Goal: Task Accomplishment & Management: Manage account settings

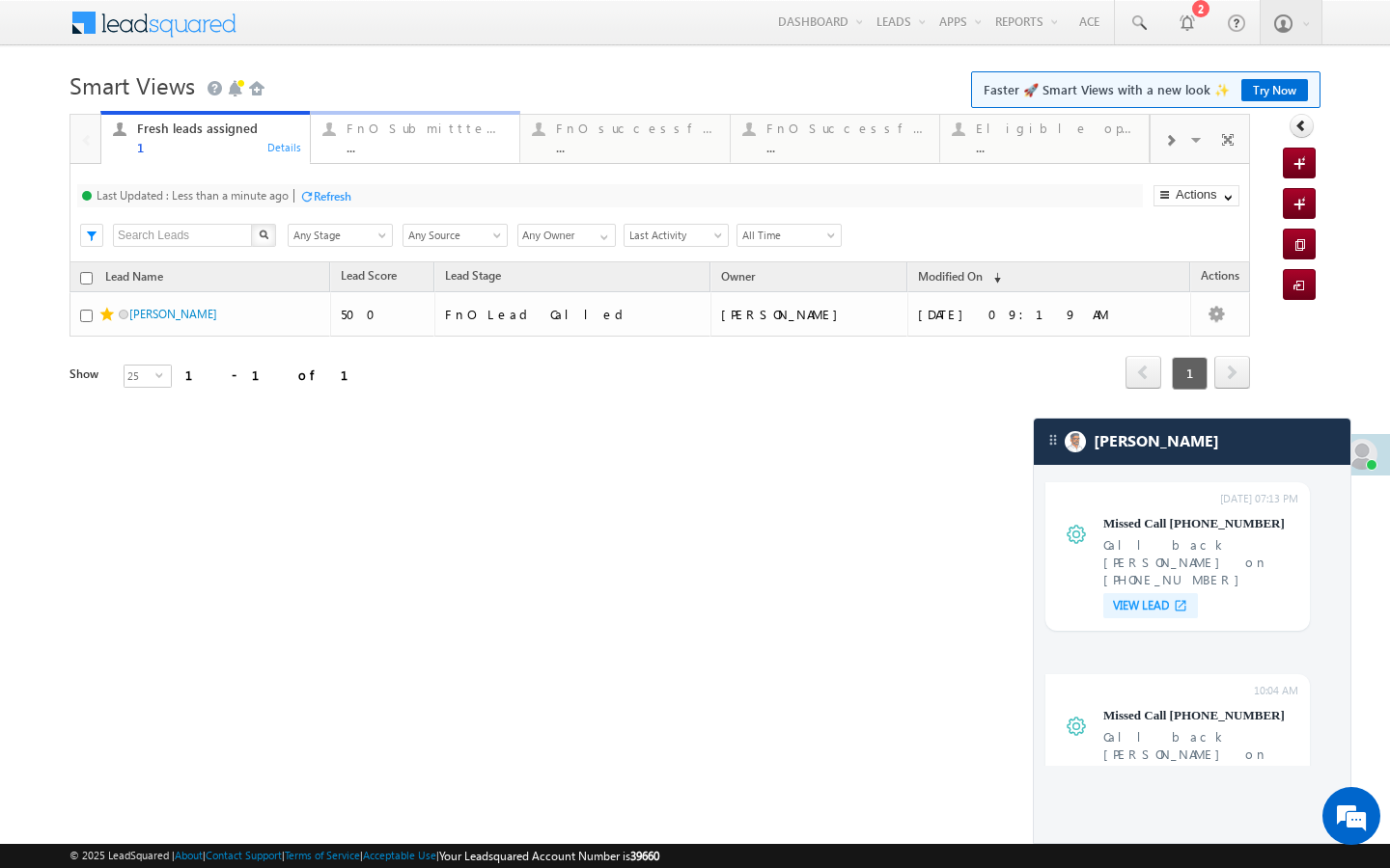
click at [414, 129] on div "FnO Submittted Leads" at bounding box center [427, 128] width 161 height 15
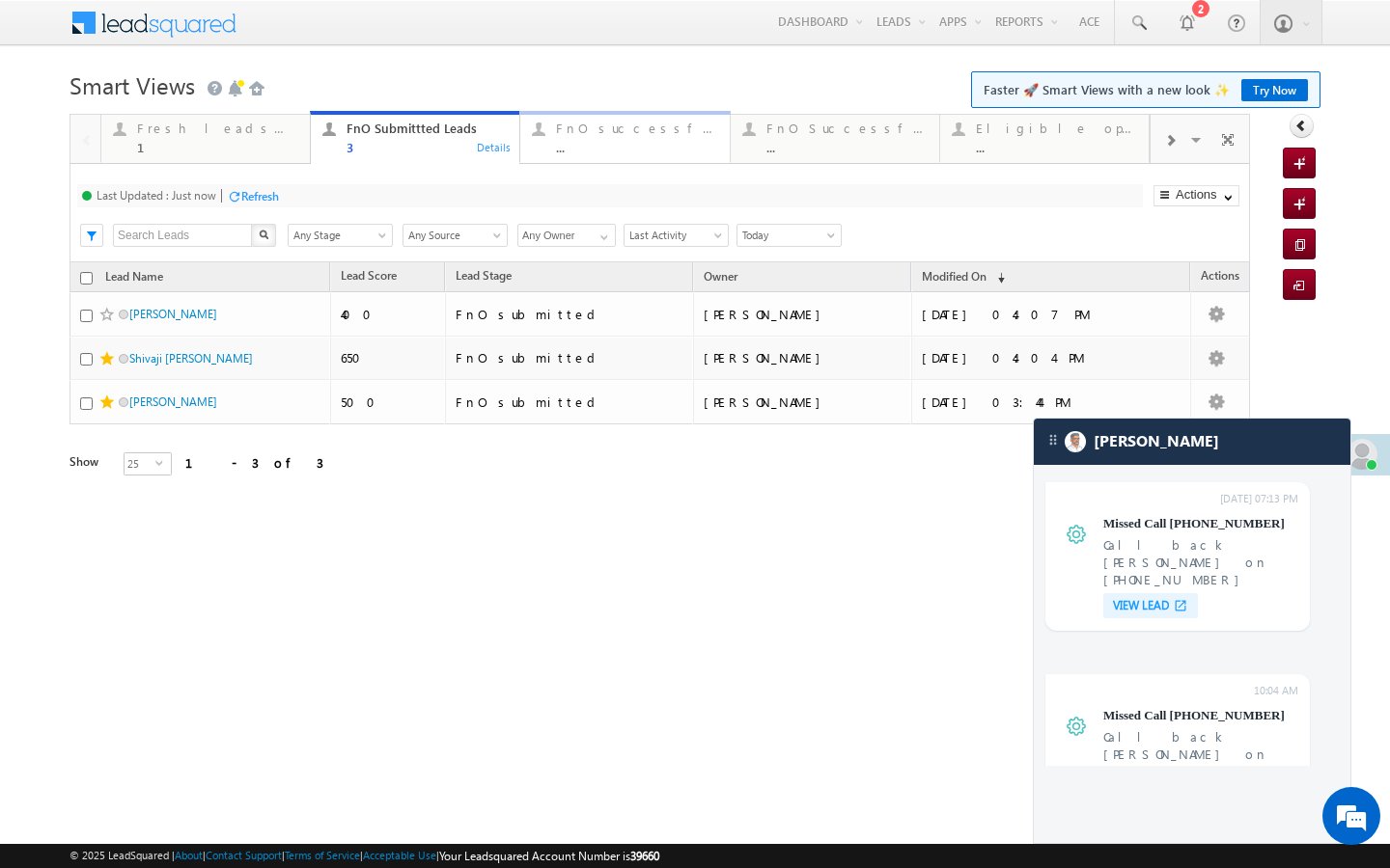
click at [593, 145] on div "..." at bounding box center [636, 147] width 161 height 14
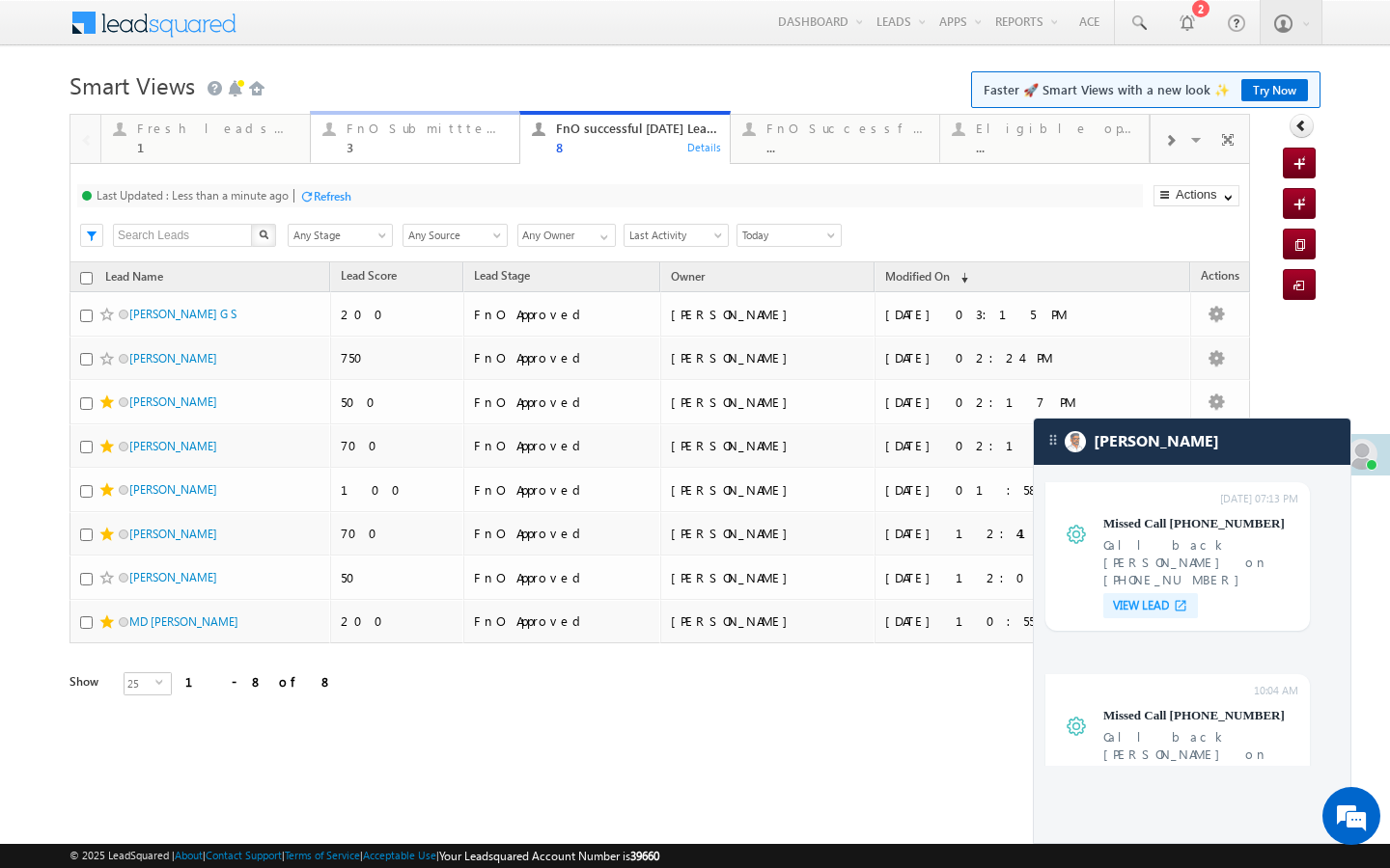
click at [443, 157] on link "FnO Submittted Leads 3 Details" at bounding box center [415, 137] width 211 height 52
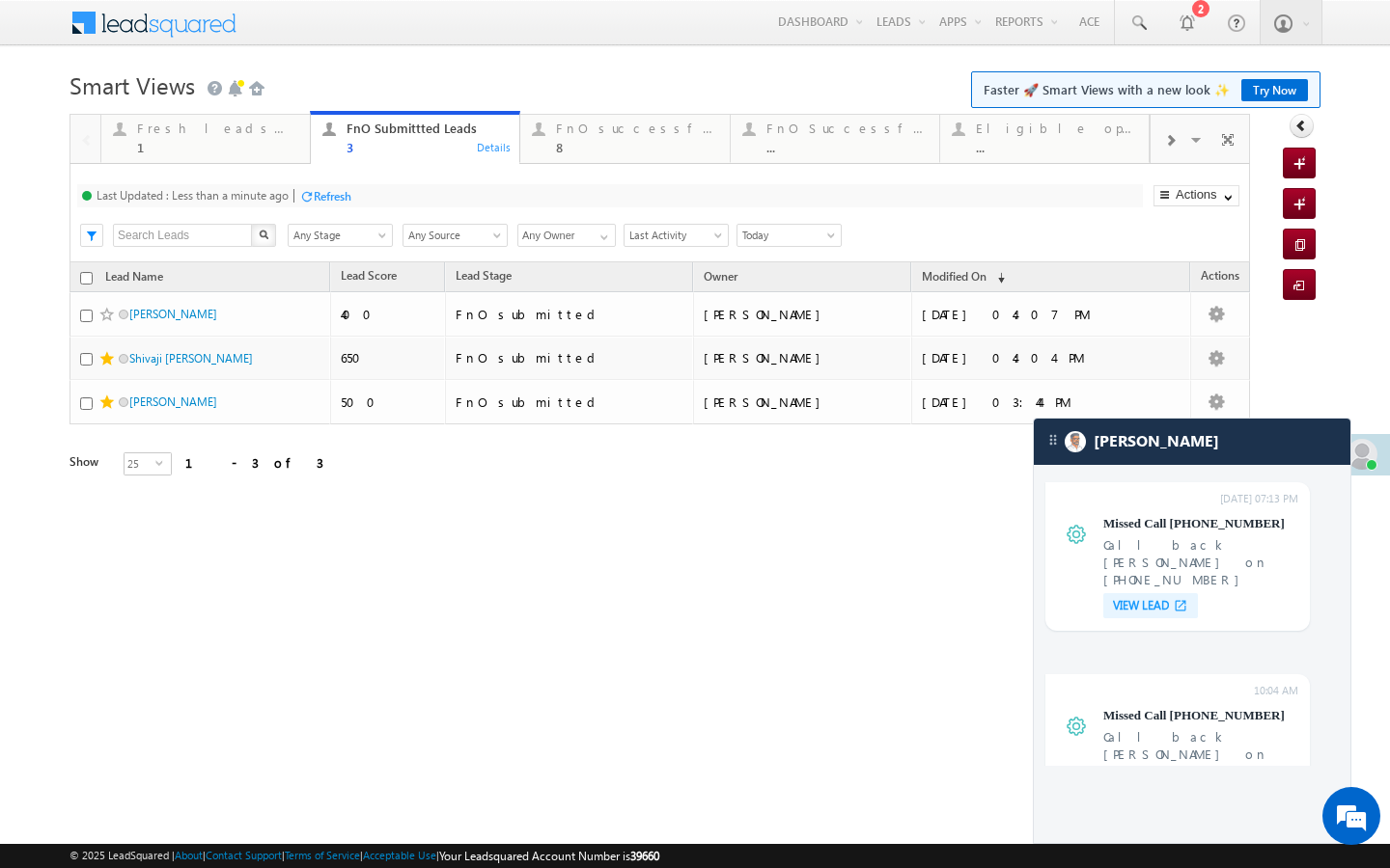
click at [328, 200] on div "Refresh" at bounding box center [333, 196] width 38 height 14
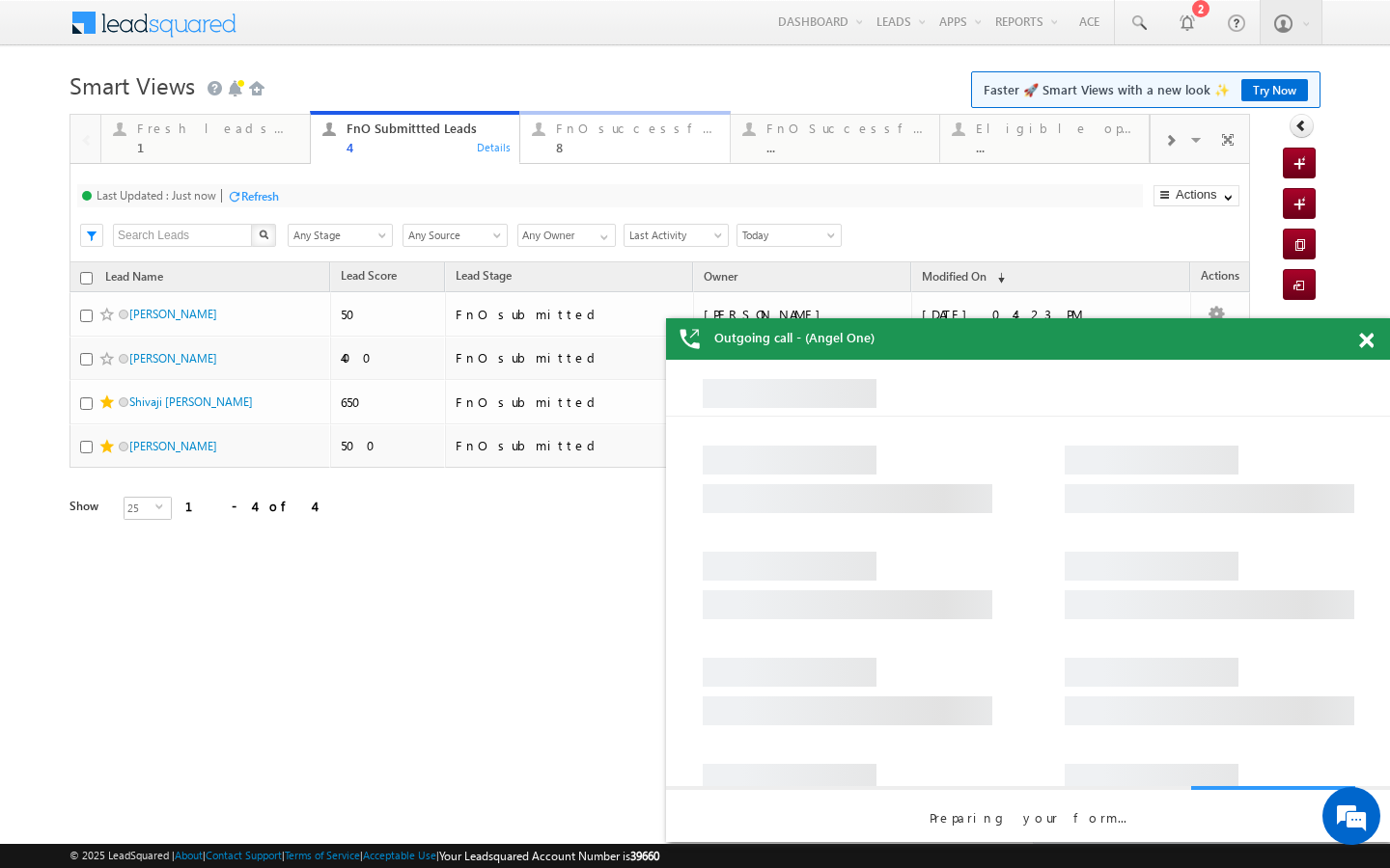
click at [568, 150] on div "8" at bounding box center [636, 147] width 161 height 14
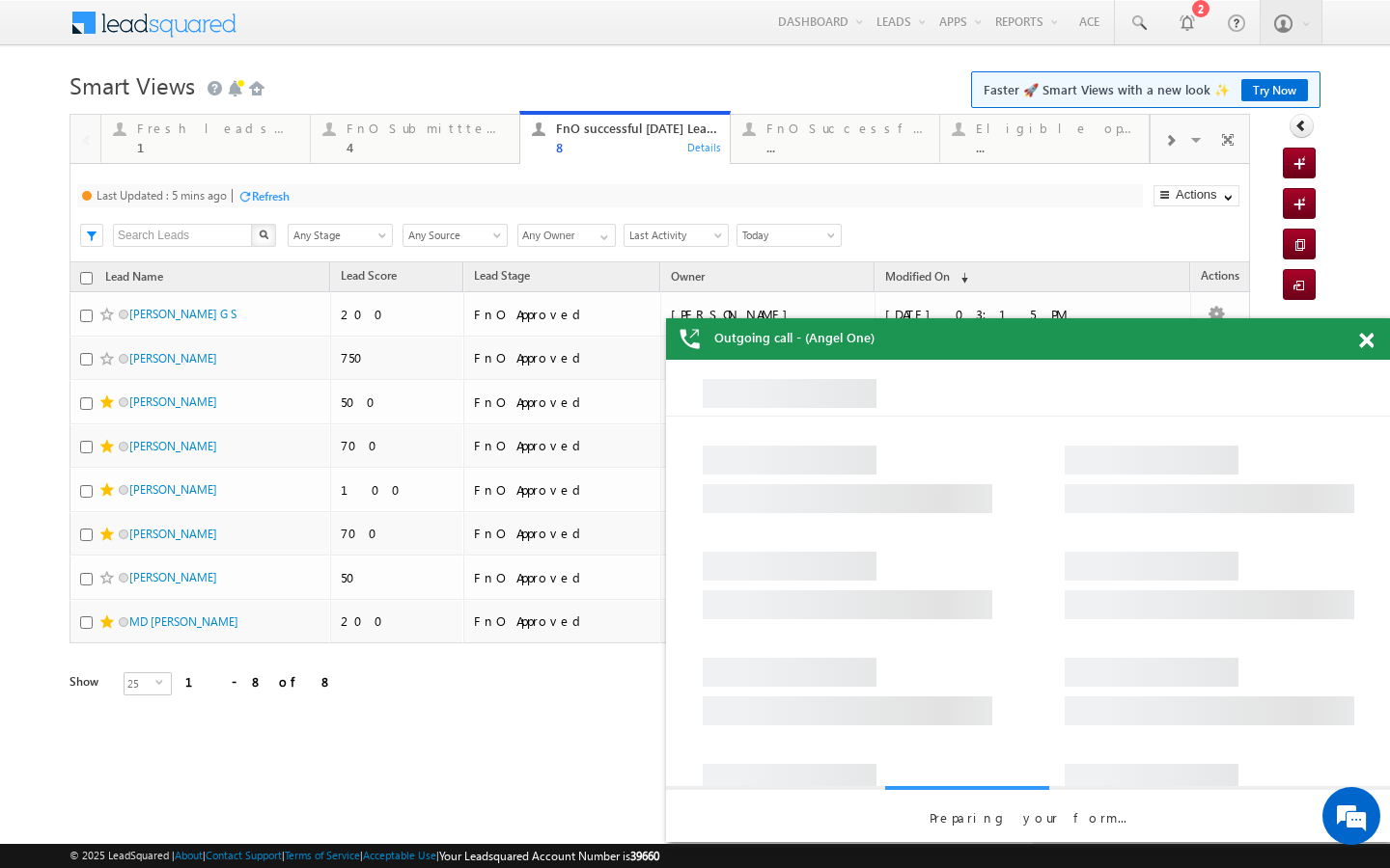
click at [276, 198] on div "Refresh" at bounding box center [271, 196] width 38 height 14
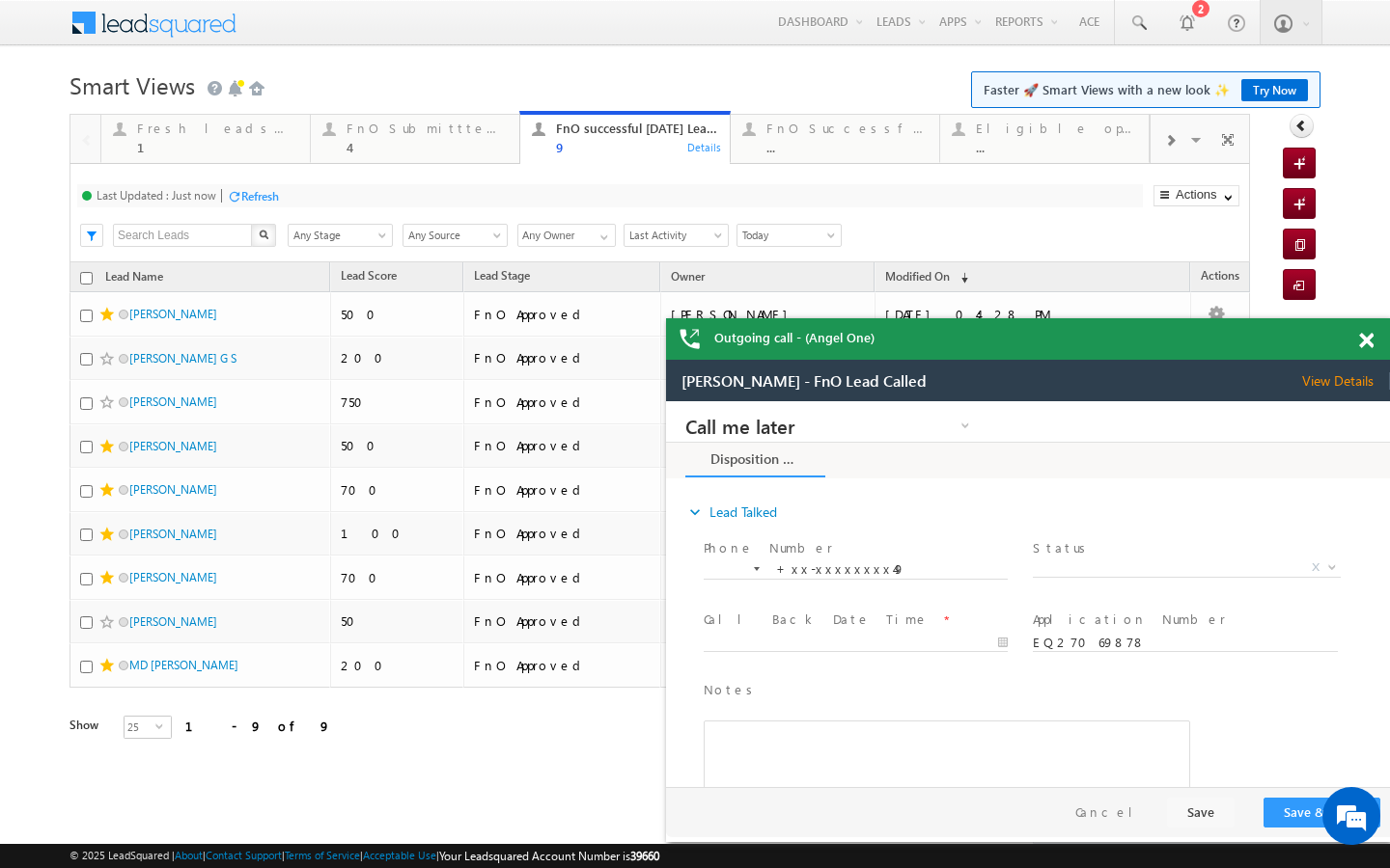
click at [425, 95] on h1 "Smart Views Getting Started Faster 🚀 Smart Views with a new look ✨ Try Now" at bounding box center [695, 84] width 1251 height 38
click at [417, 126] on div "FnO Submittted Leads" at bounding box center [427, 128] width 161 height 15
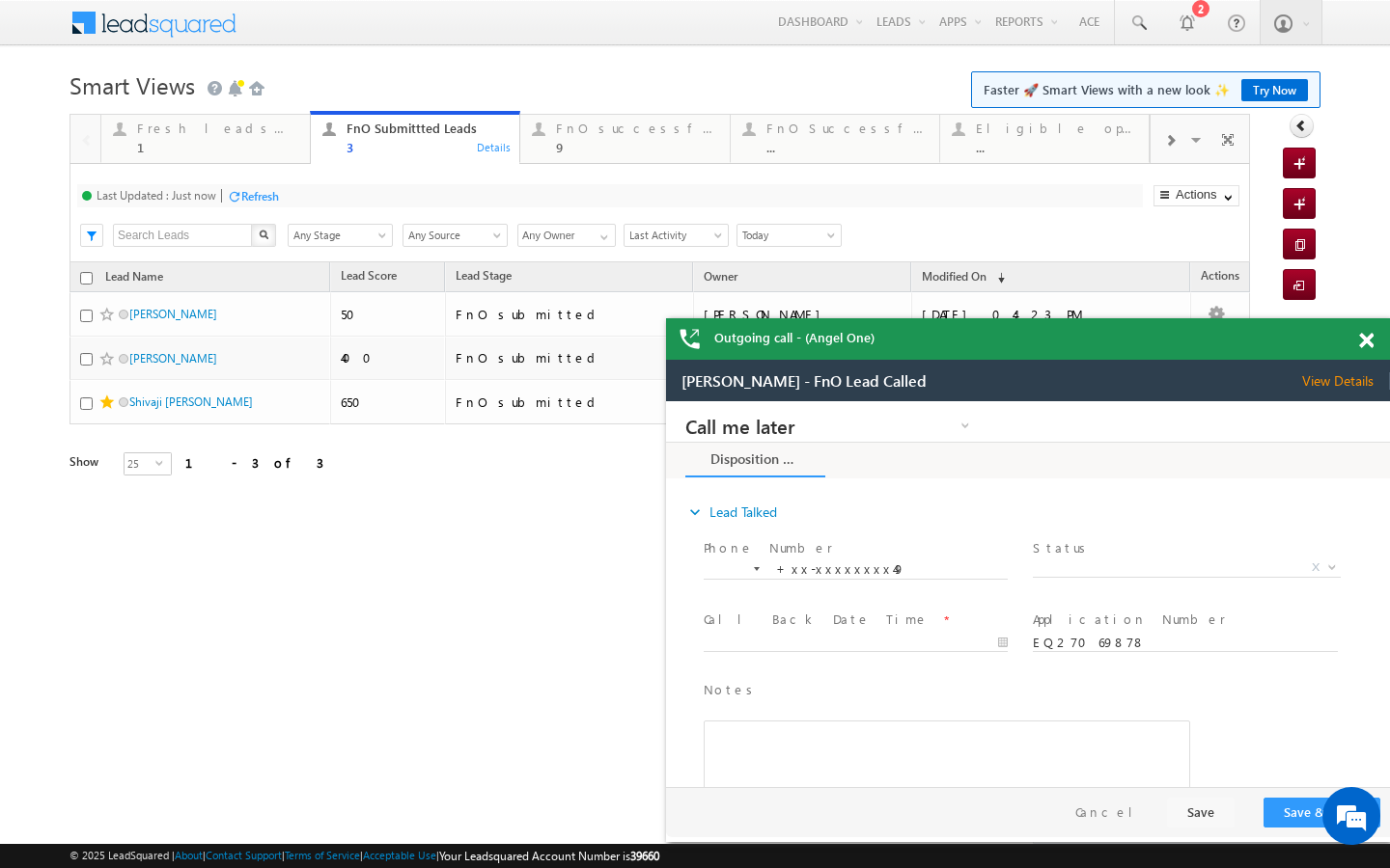
click at [268, 191] on div "Refresh" at bounding box center [260, 196] width 38 height 14
click at [1165, 145] on span at bounding box center [1170, 140] width 12 height 15
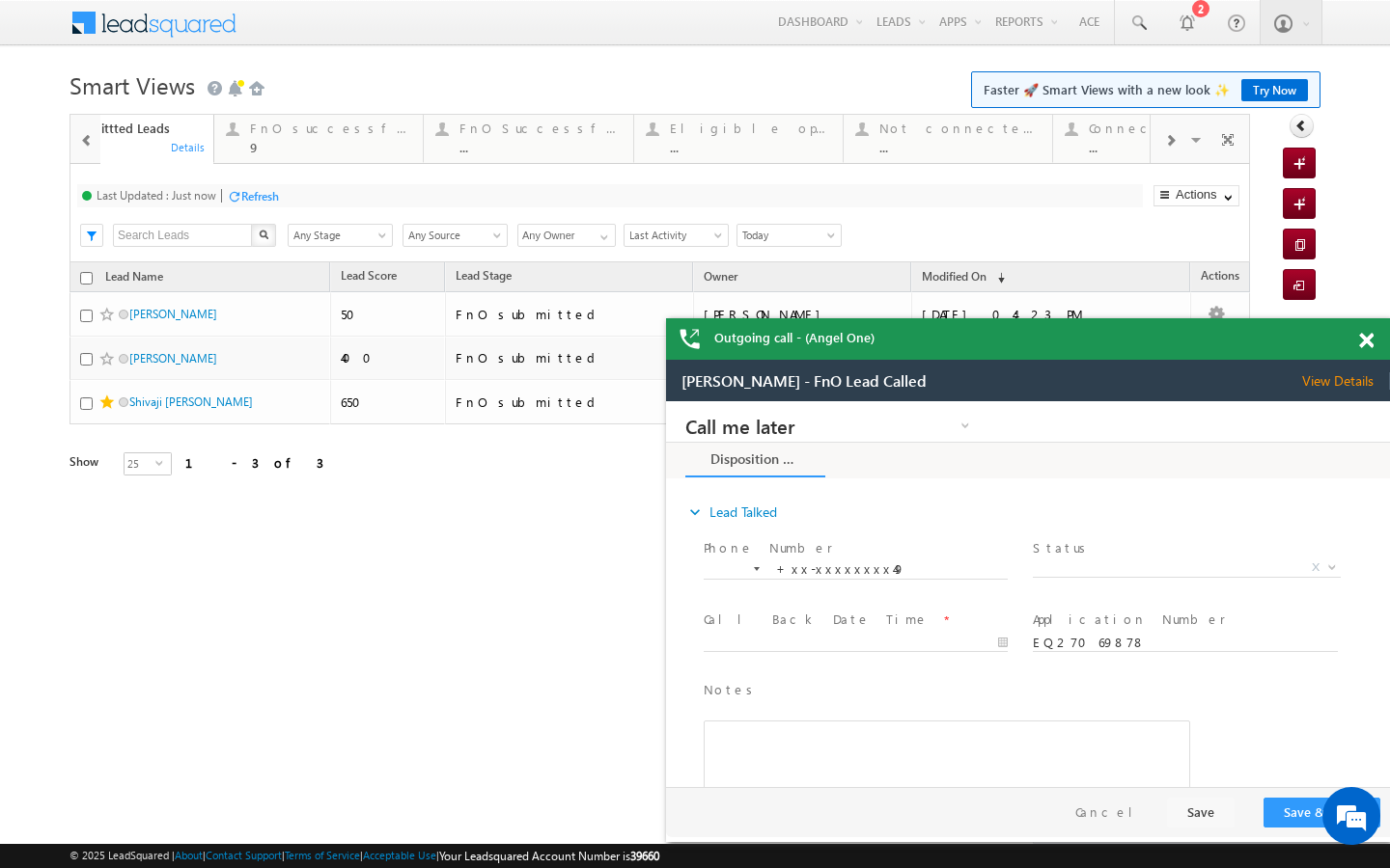
click at [1165, 145] on span at bounding box center [1170, 140] width 12 height 15
click at [1177, 135] on div at bounding box center [1169, 139] width 39 height 43
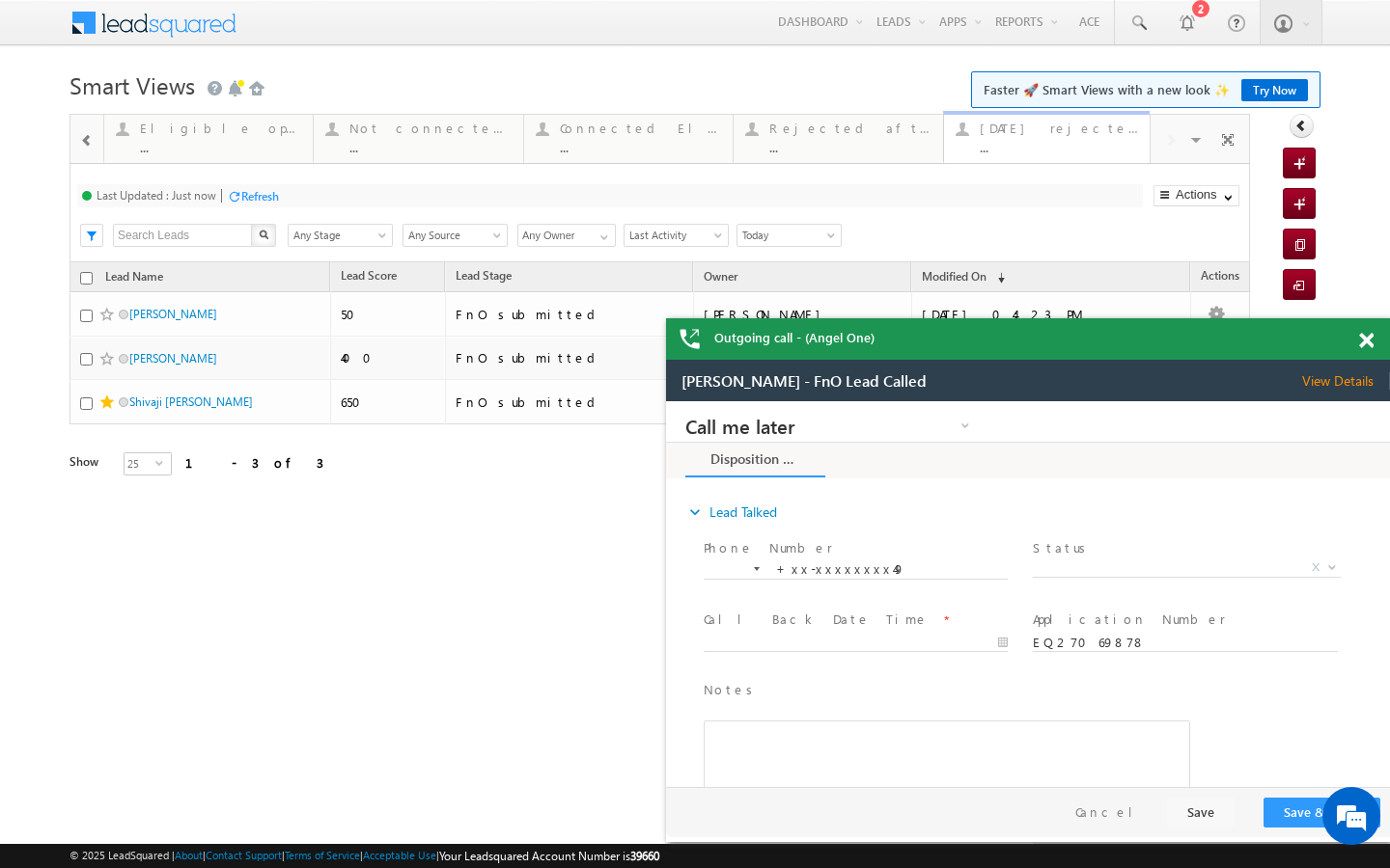
click at [1053, 156] on link "Today's rejected leads ... Details" at bounding box center [1048, 137] width 210 height 52
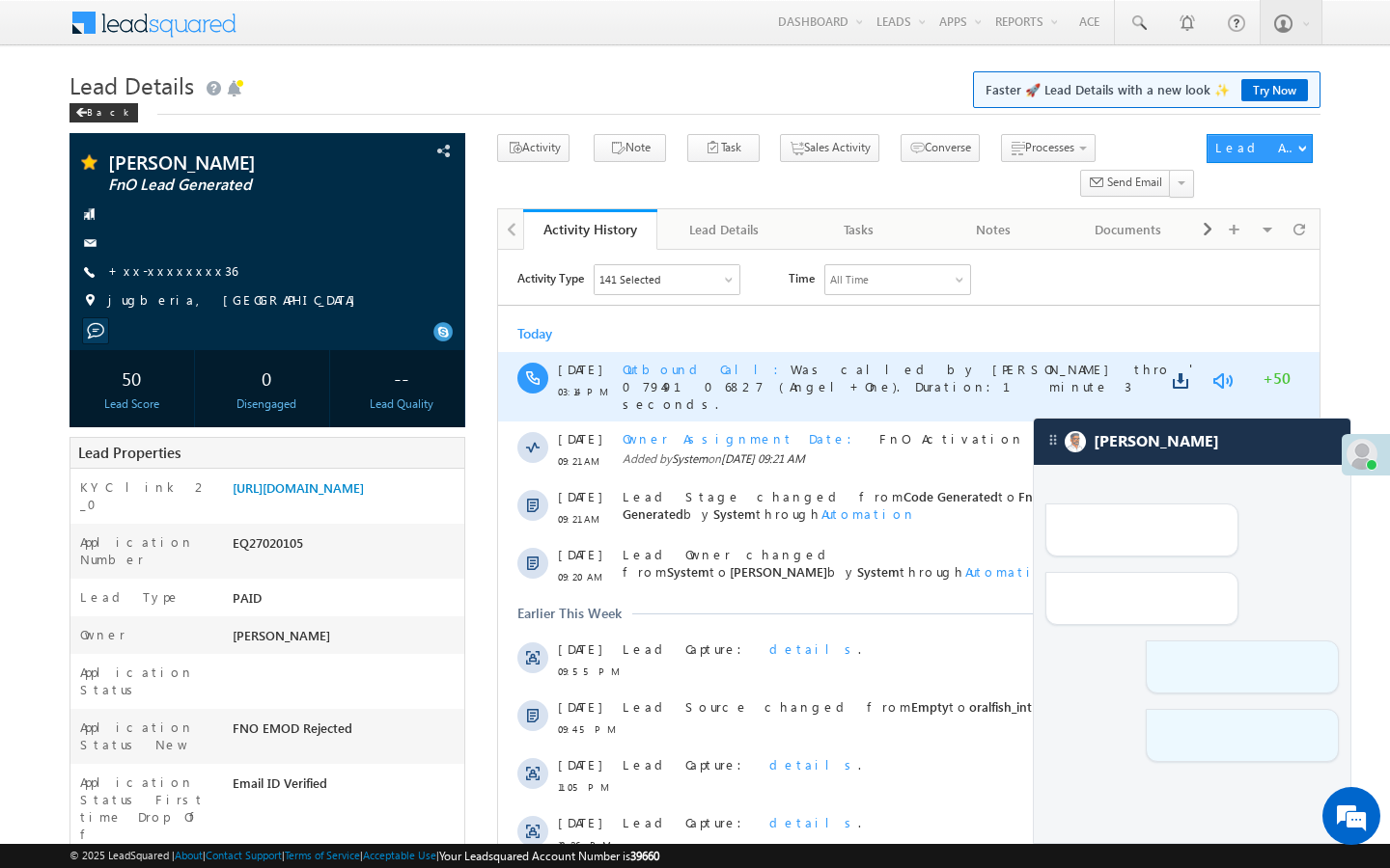
click at [1228, 377] on link at bounding box center [1221, 381] width 23 height 19
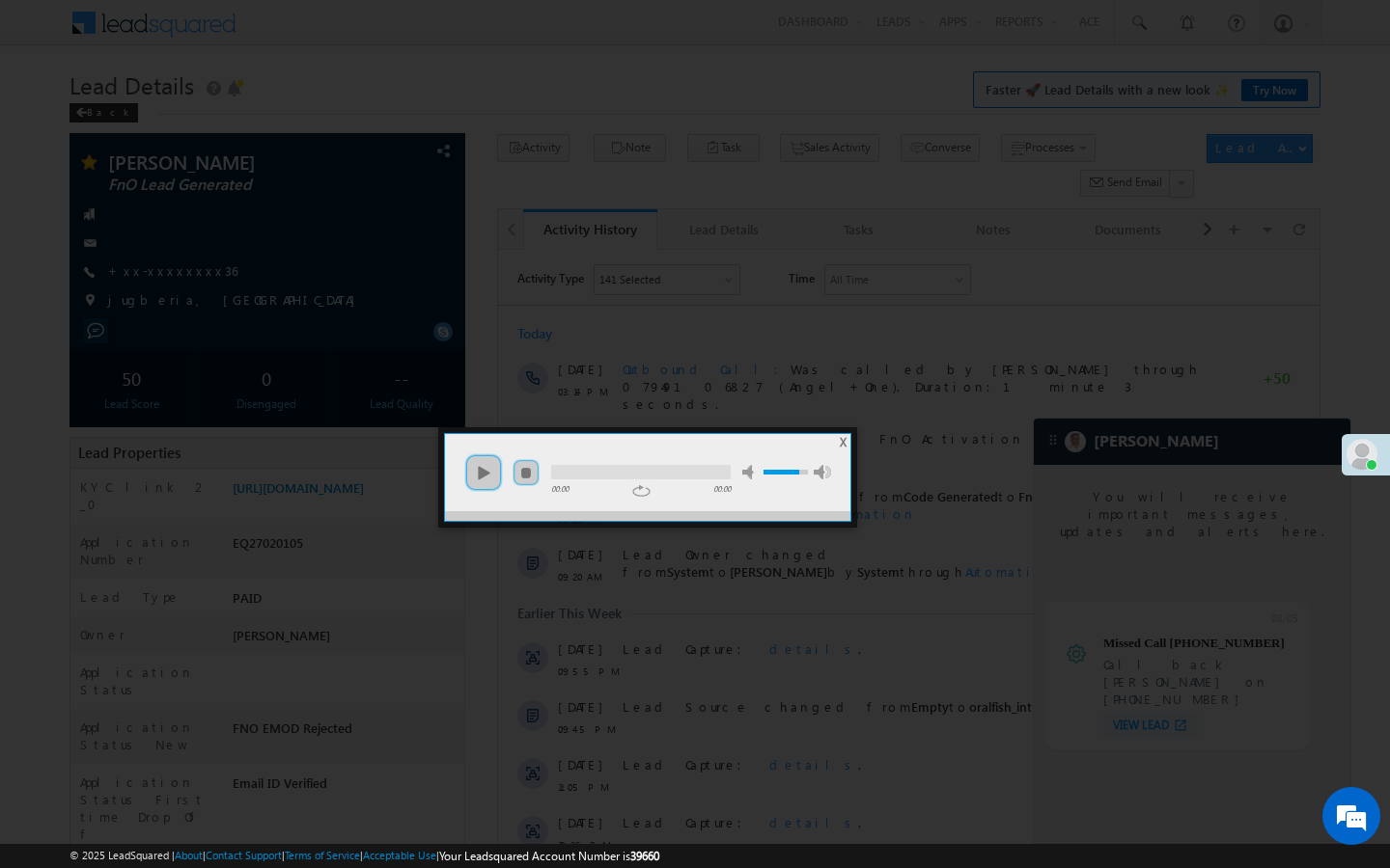
scroll to position [7119, 0]
click at [484, 477] on link "play" at bounding box center [484, 472] width 39 height 39
click at [582, 477] on div at bounding box center [642, 472] width 180 height 14
click at [625, 477] on div at bounding box center [642, 472] width 180 height 14
click at [703, 476] on div at bounding box center [642, 472] width 180 height 14
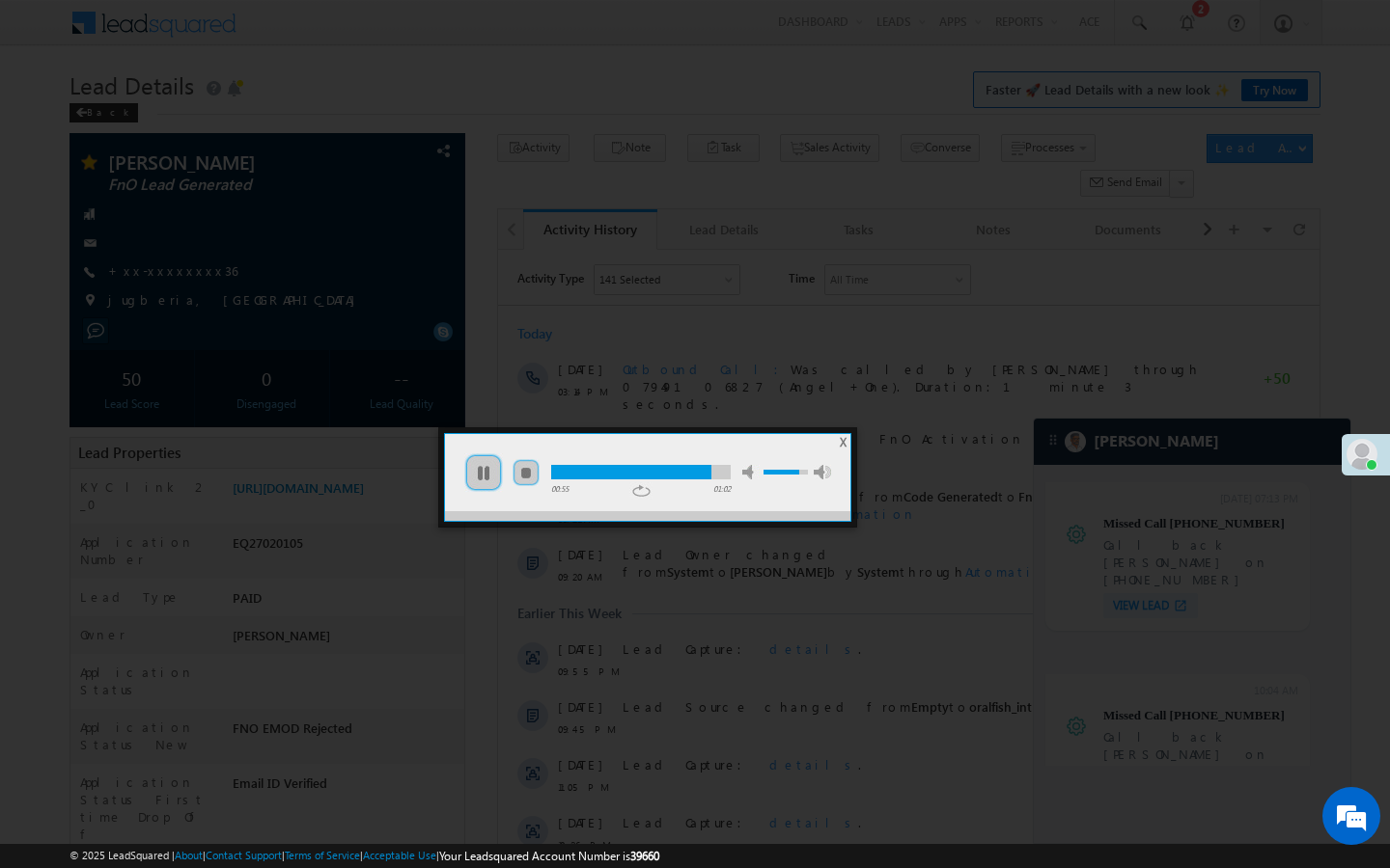
click at [786, 335] on div at bounding box center [695, 434] width 1390 height 868
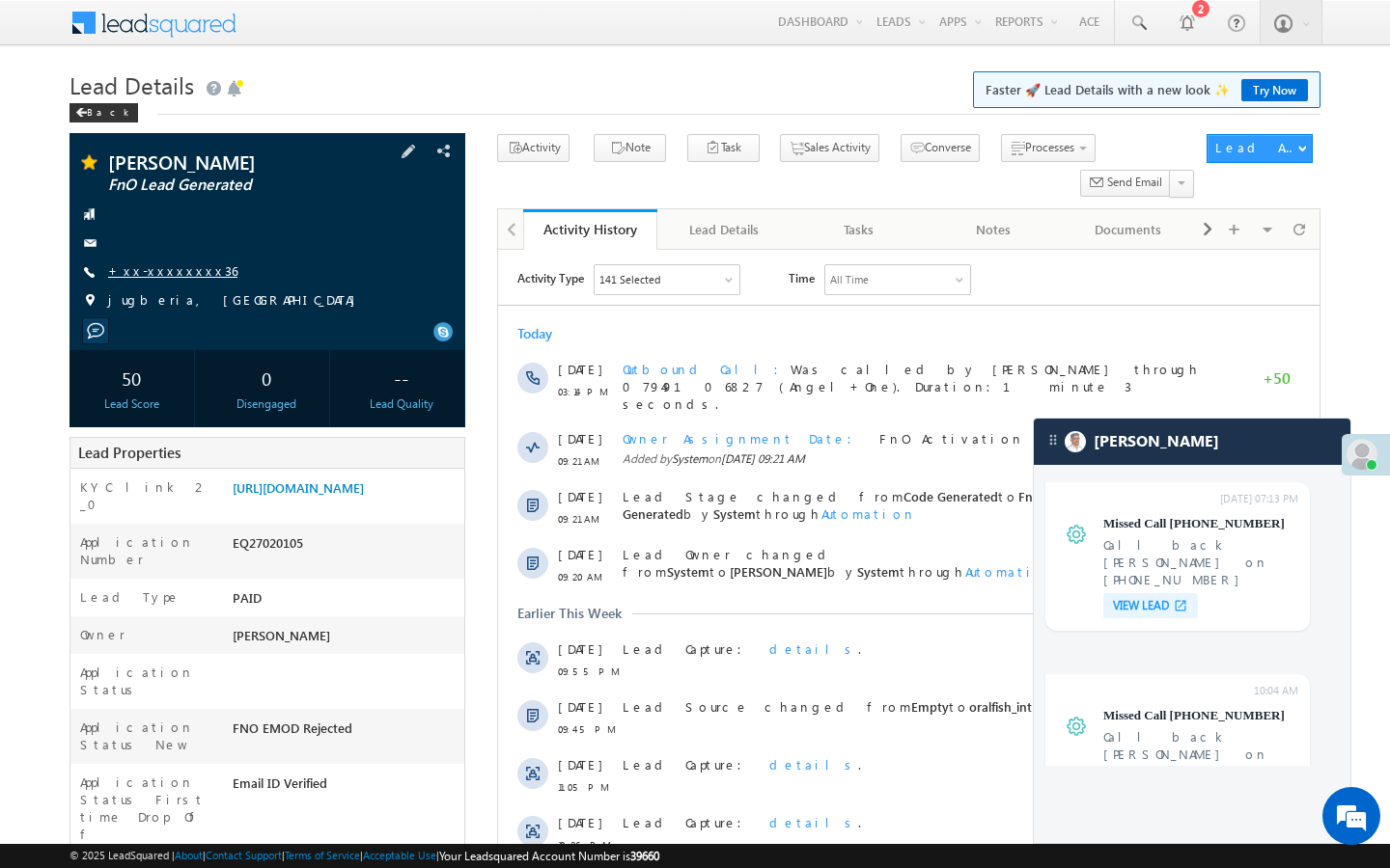
click at [177, 275] on link "+xx-xxxxxxxx36" at bounding box center [172, 271] width 129 height 16
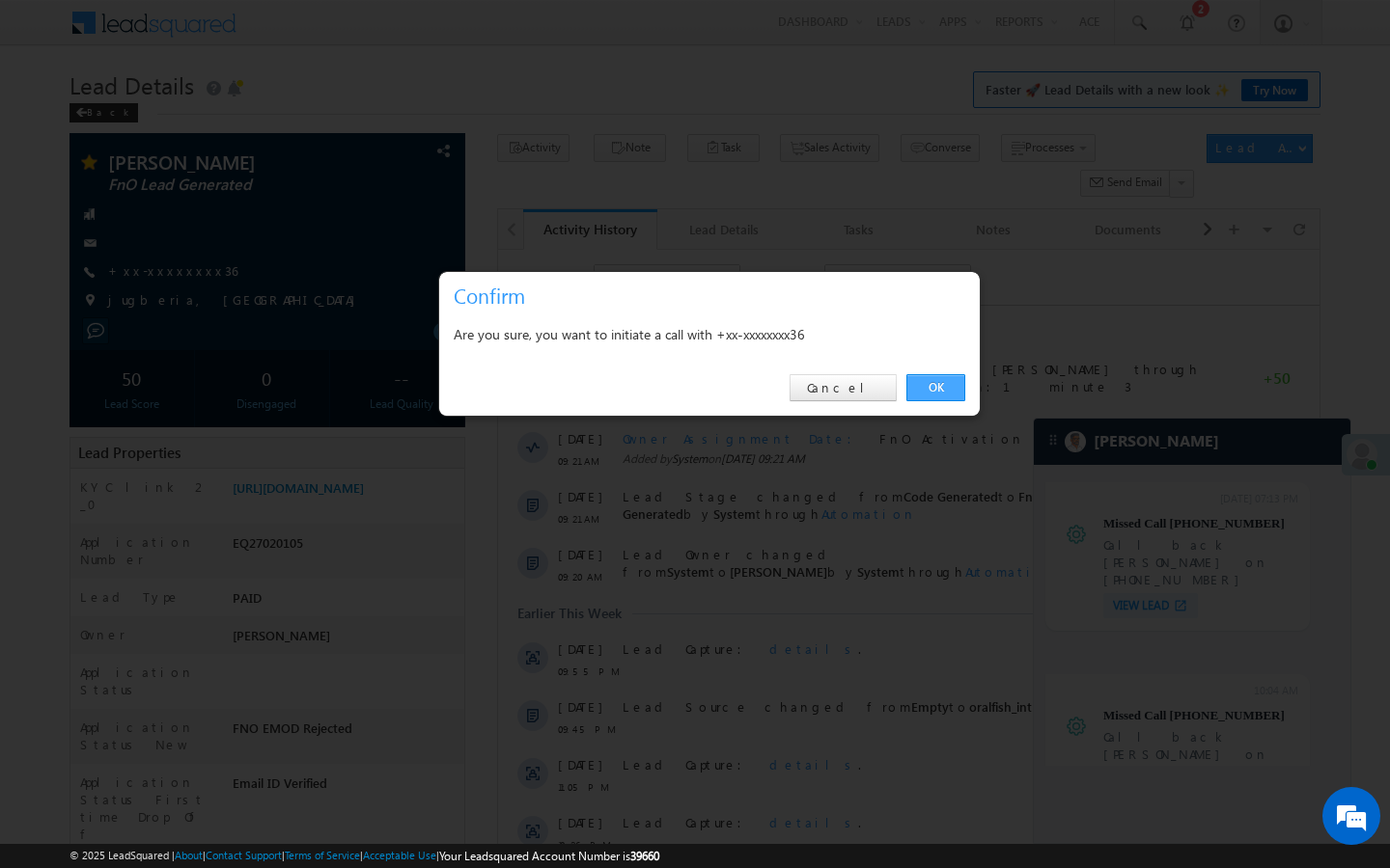
scroll to position [0, 0]
click at [865, 387] on link "Cancel" at bounding box center [842, 388] width 107 height 27
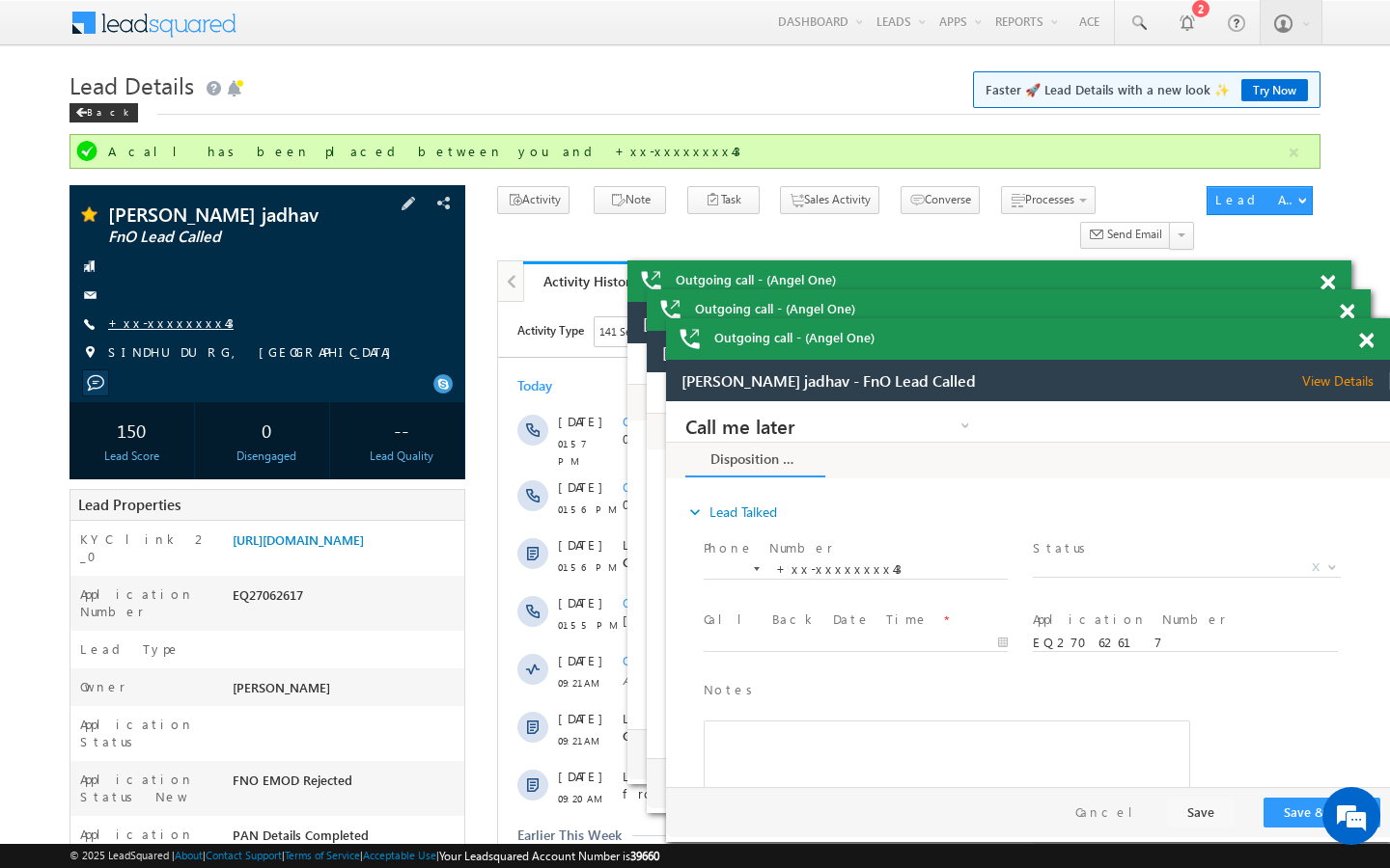
click at [145, 328] on link "+xx-xxxxxxxx43" at bounding box center [171, 323] width 126 height 16
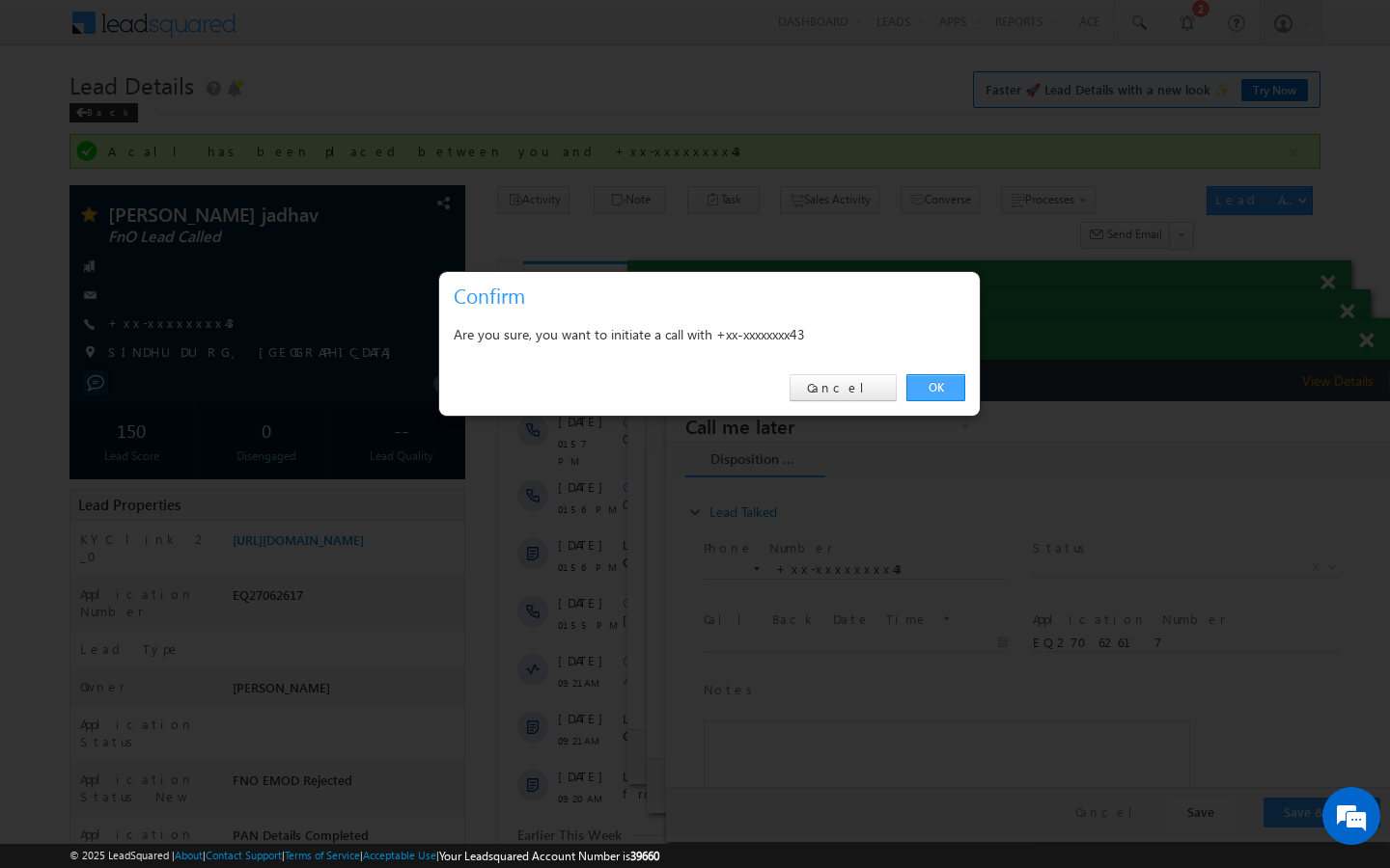
click at [934, 385] on link "OK" at bounding box center [935, 388] width 59 height 27
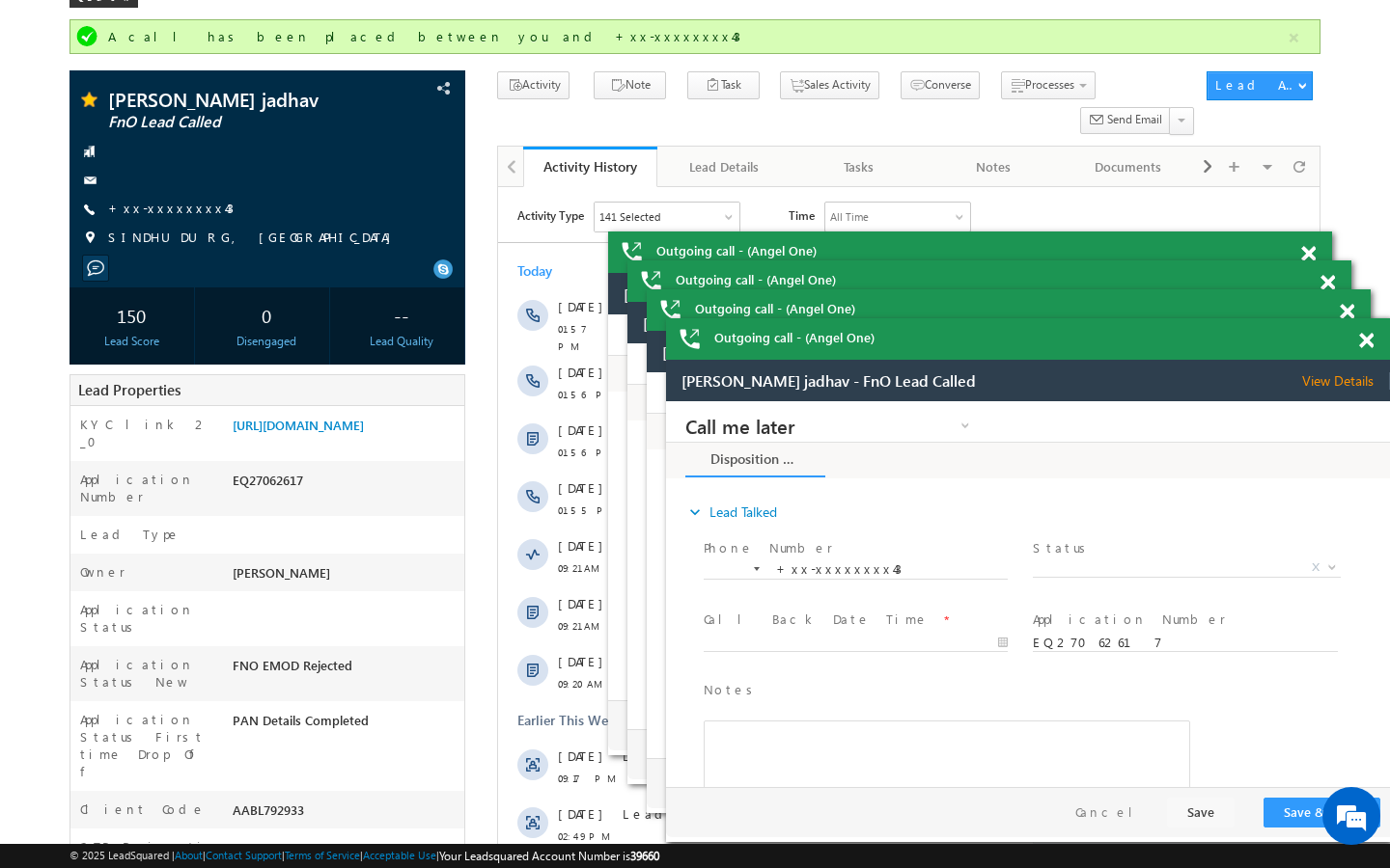
scroll to position [116, 0]
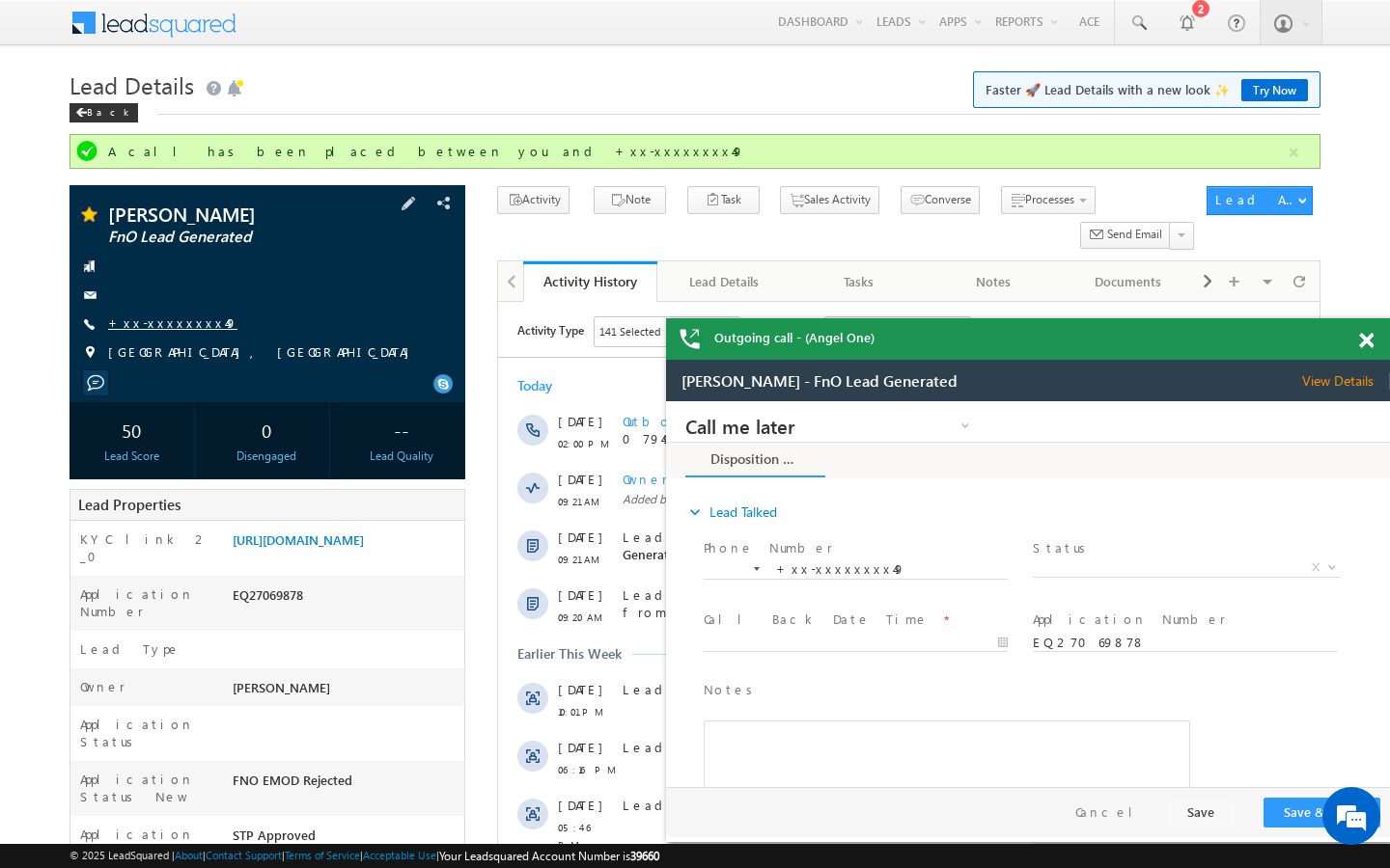
click at [189, 322] on link "+xx-xxxxxxxx49" at bounding box center [172, 323] width 129 height 16
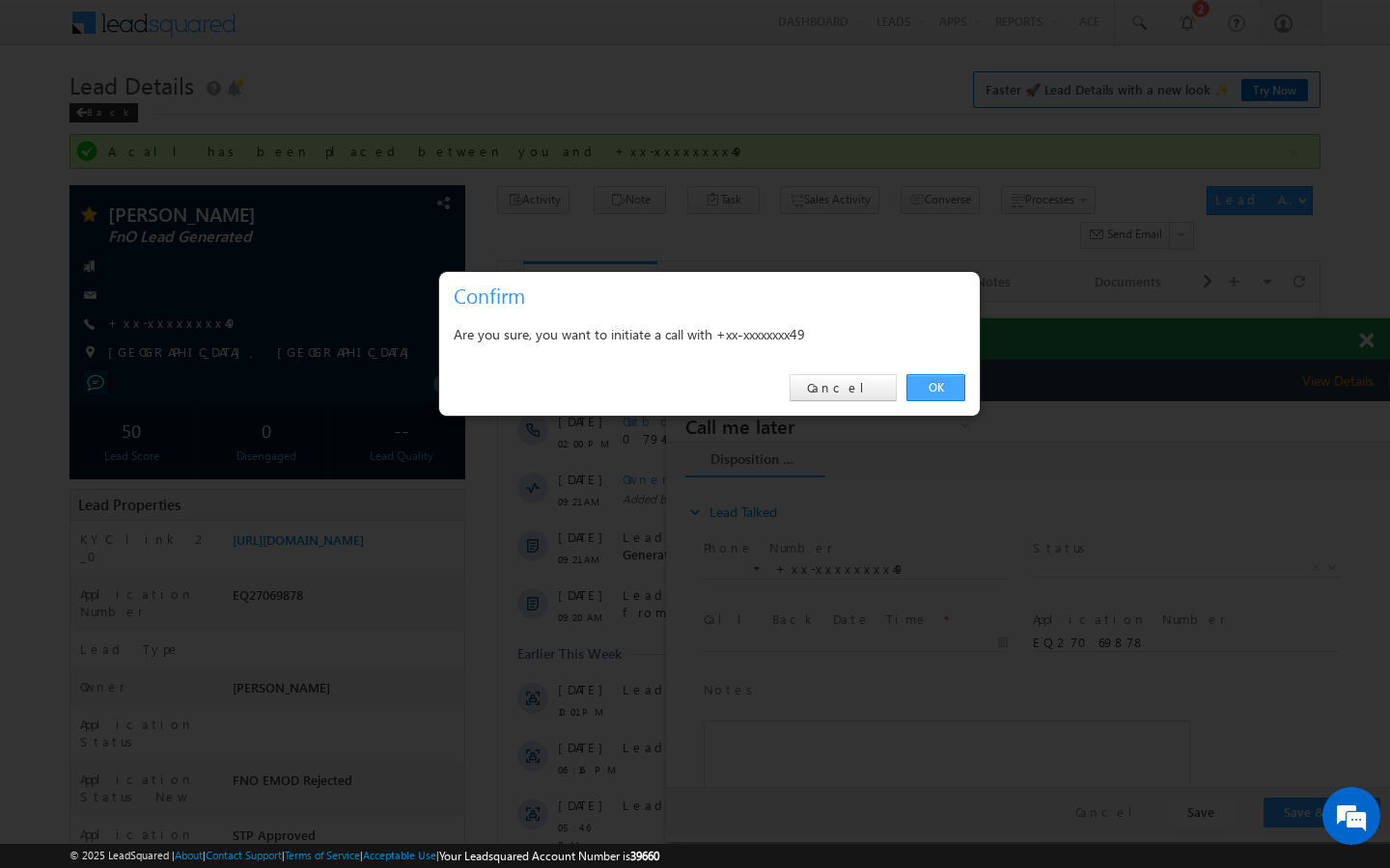
click at [939, 389] on link "OK" at bounding box center [935, 388] width 59 height 27
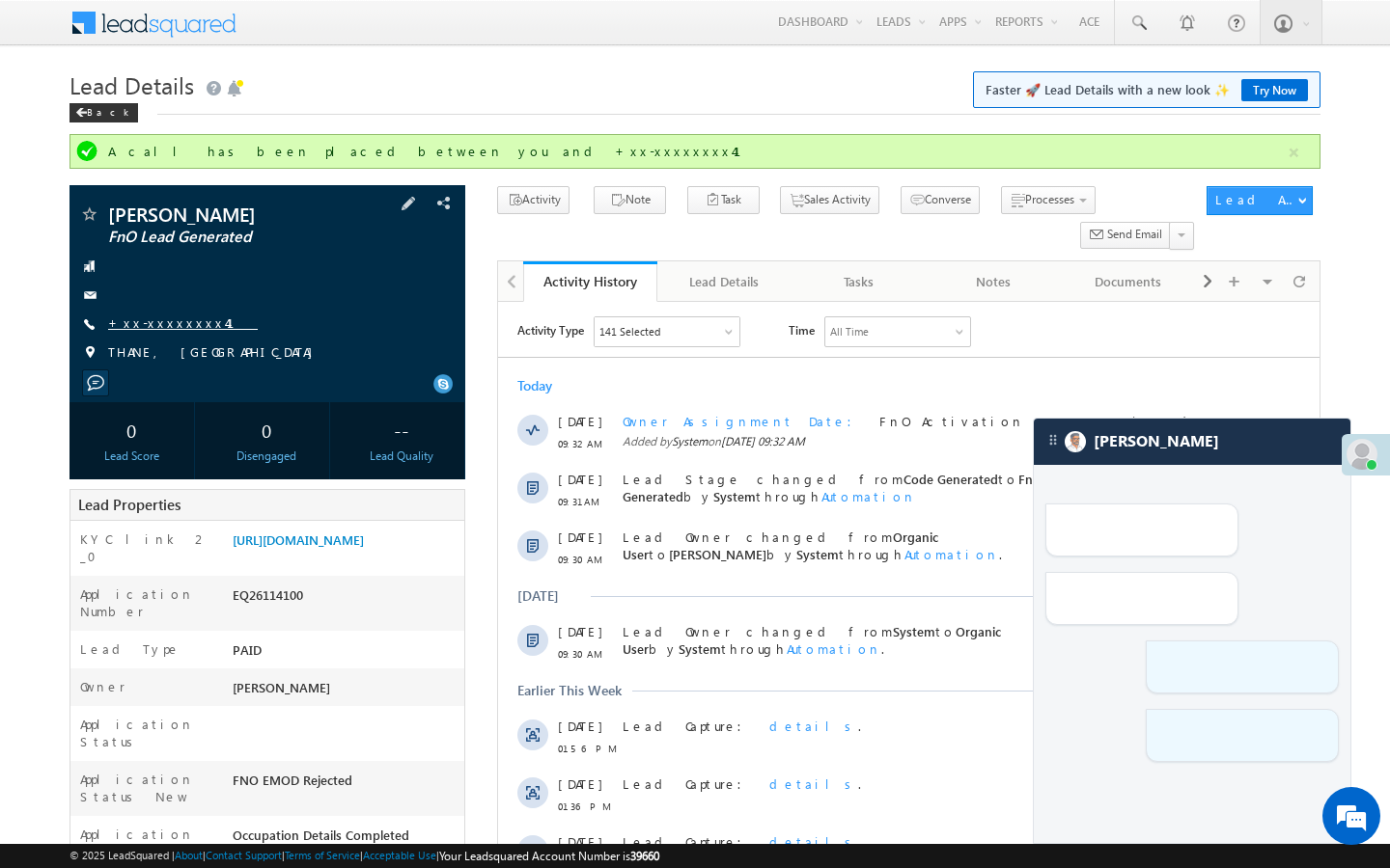
click at [179, 325] on link "+xx-xxxxxxxx41" at bounding box center [183, 323] width 150 height 16
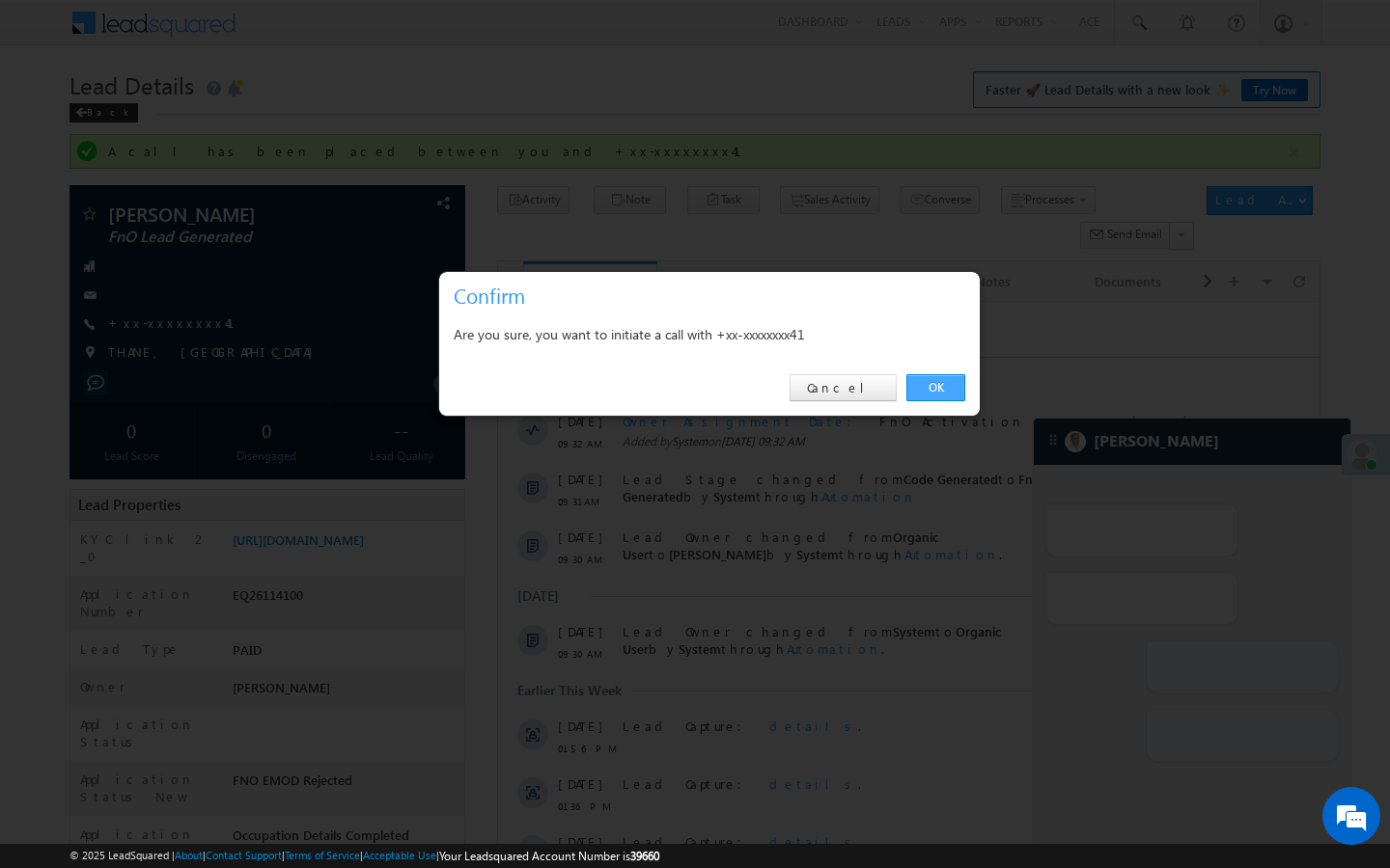
click at [956, 391] on link "OK" at bounding box center [935, 388] width 59 height 27
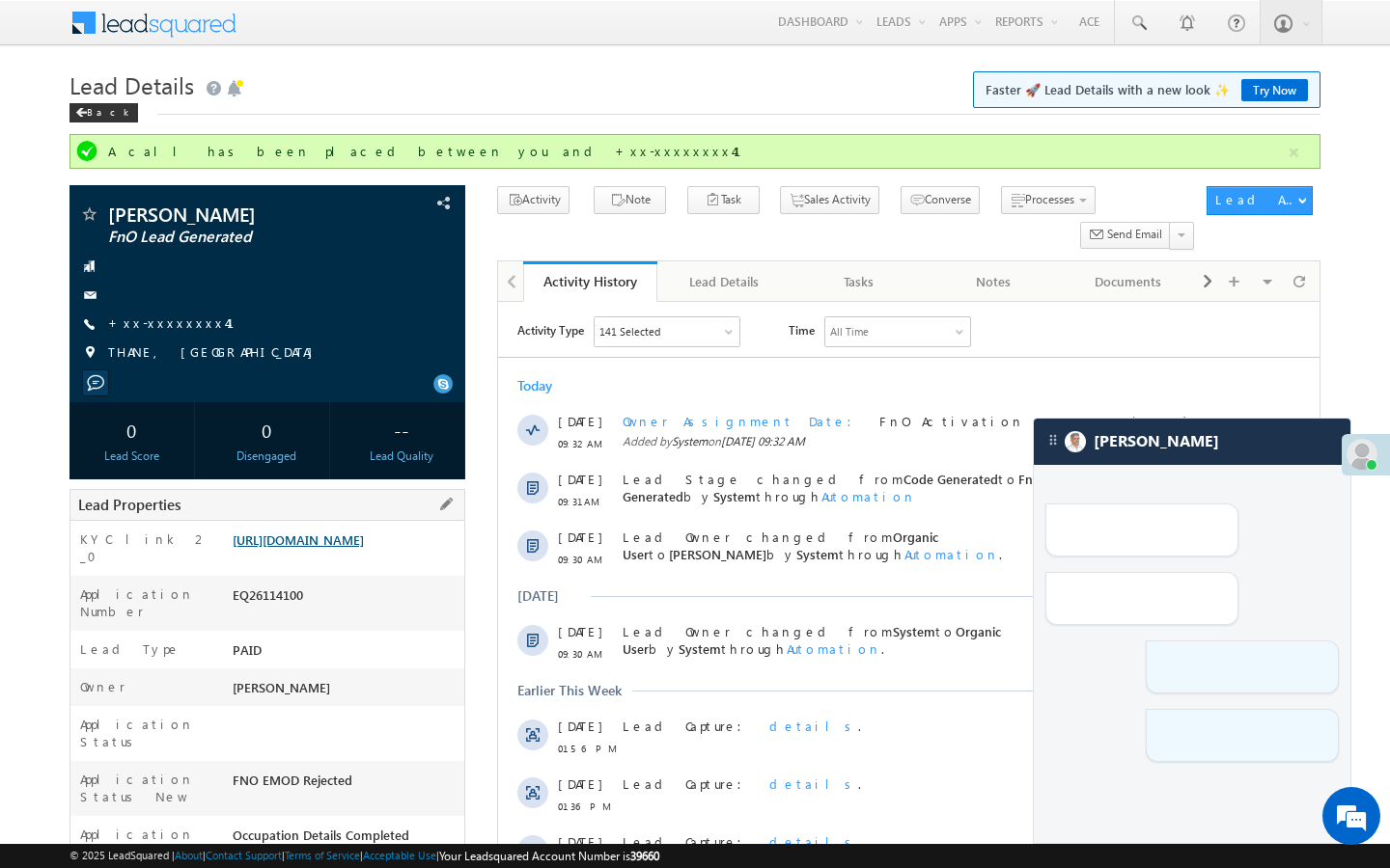
click at [350, 548] on link "[URL][DOMAIN_NAME]" at bounding box center [298, 539] width 131 height 16
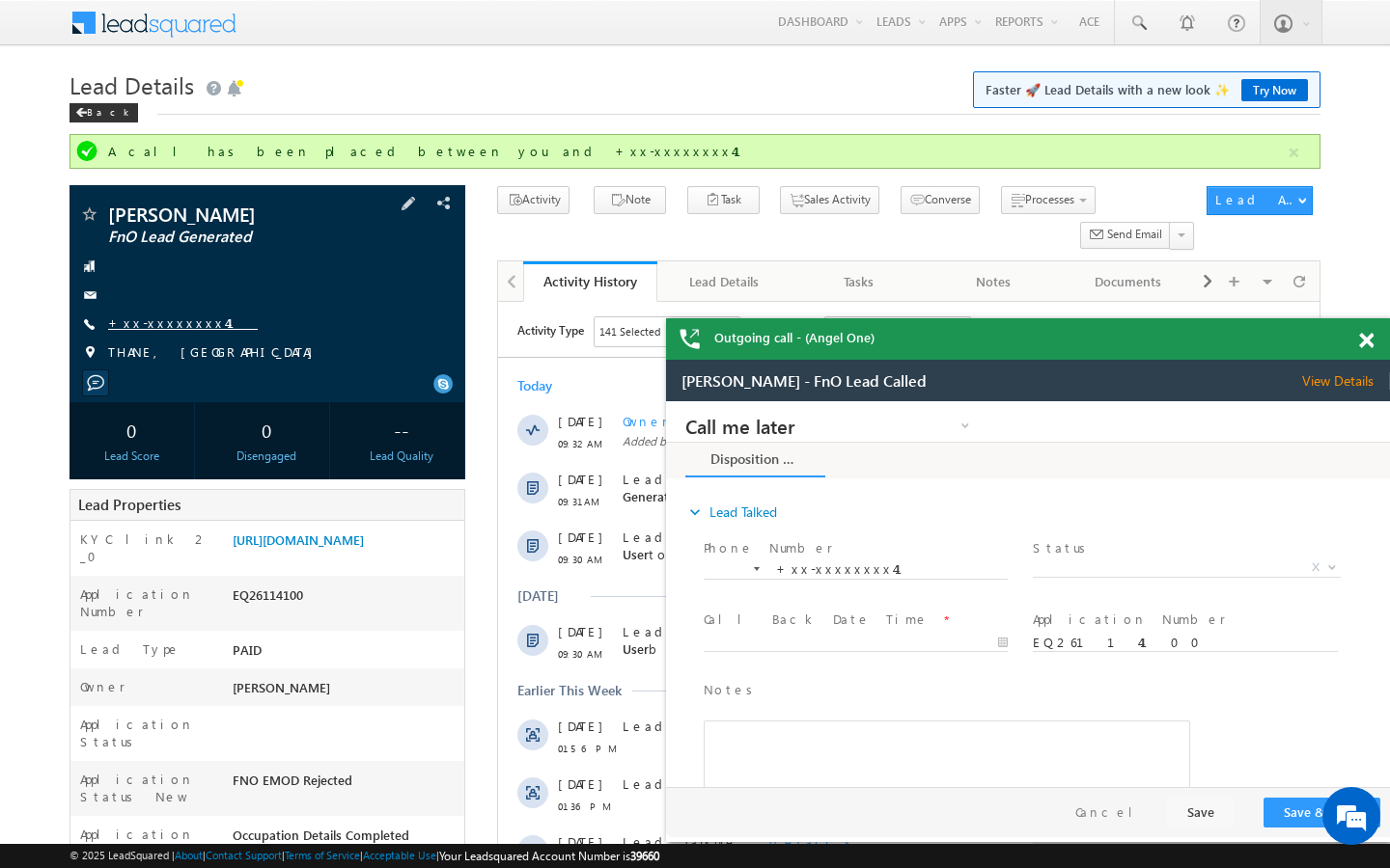
click at [172, 327] on link "+xx-xxxxxxxx41" at bounding box center [183, 323] width 150 height 16
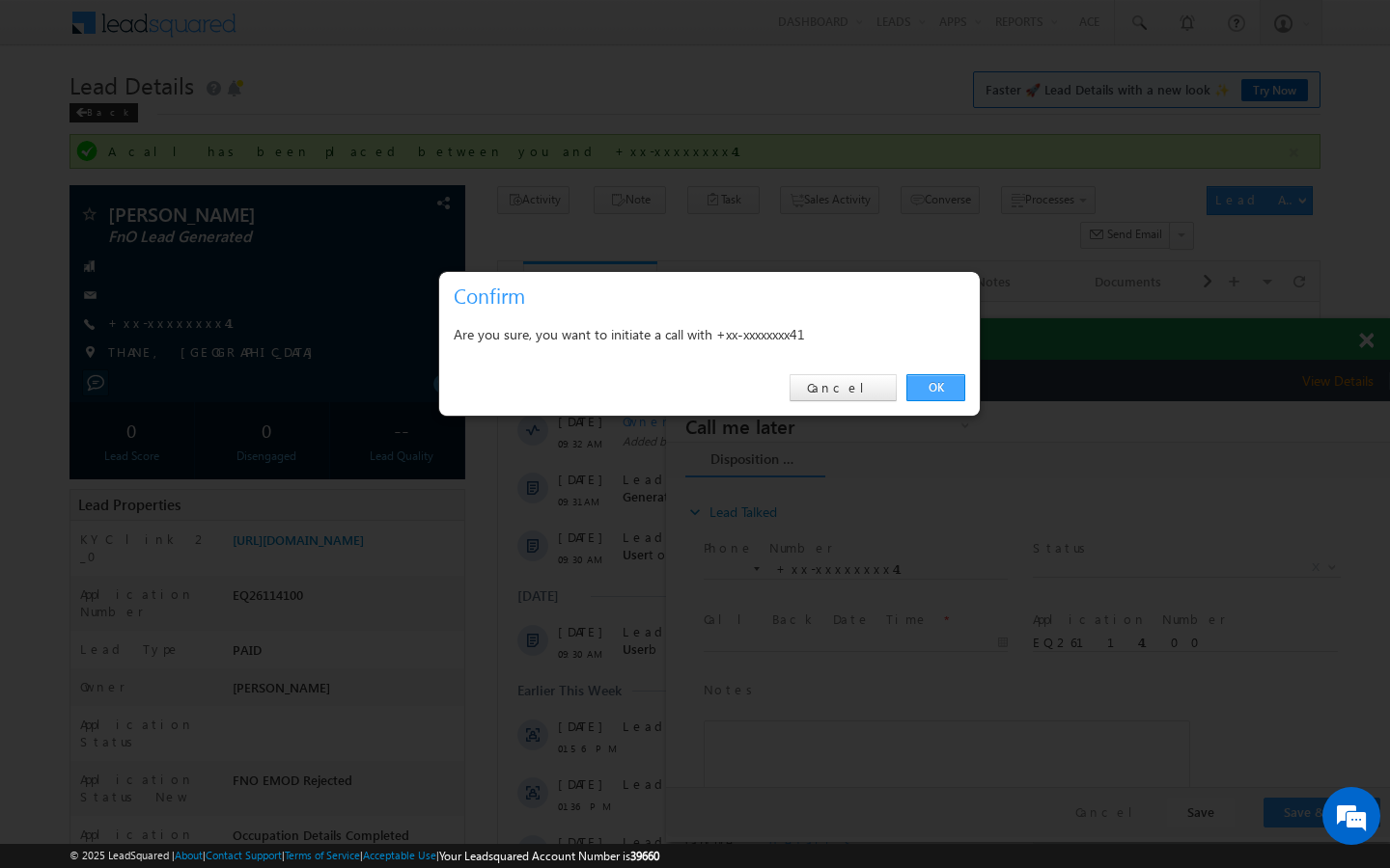
click at [953, 387] on link "OK" at bounding box center [935, 388] width 59 height 27
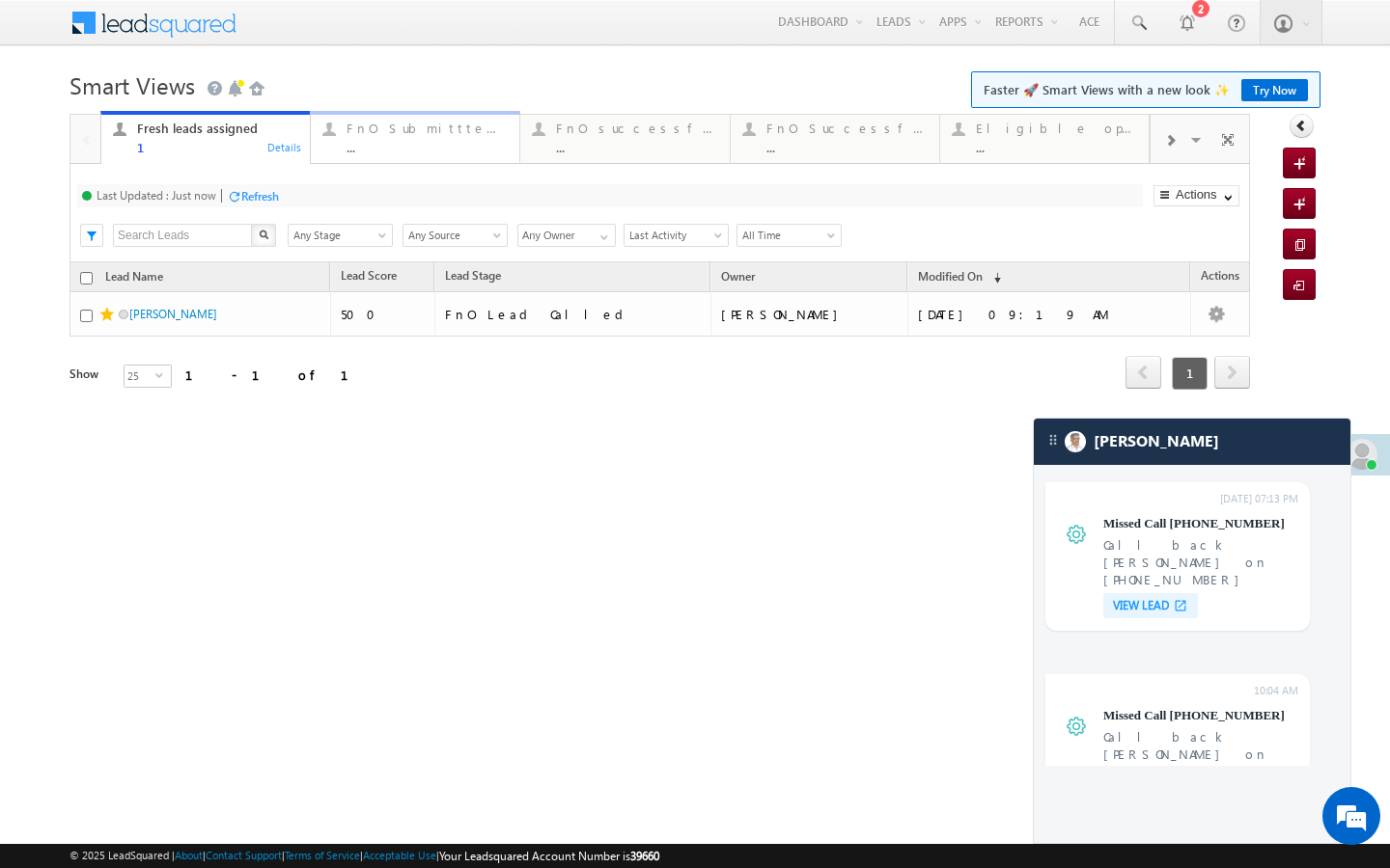
click at [465, 138] on div "FnO Submittted Leads ..." at bounding box center [427, 136] width 161 height 38
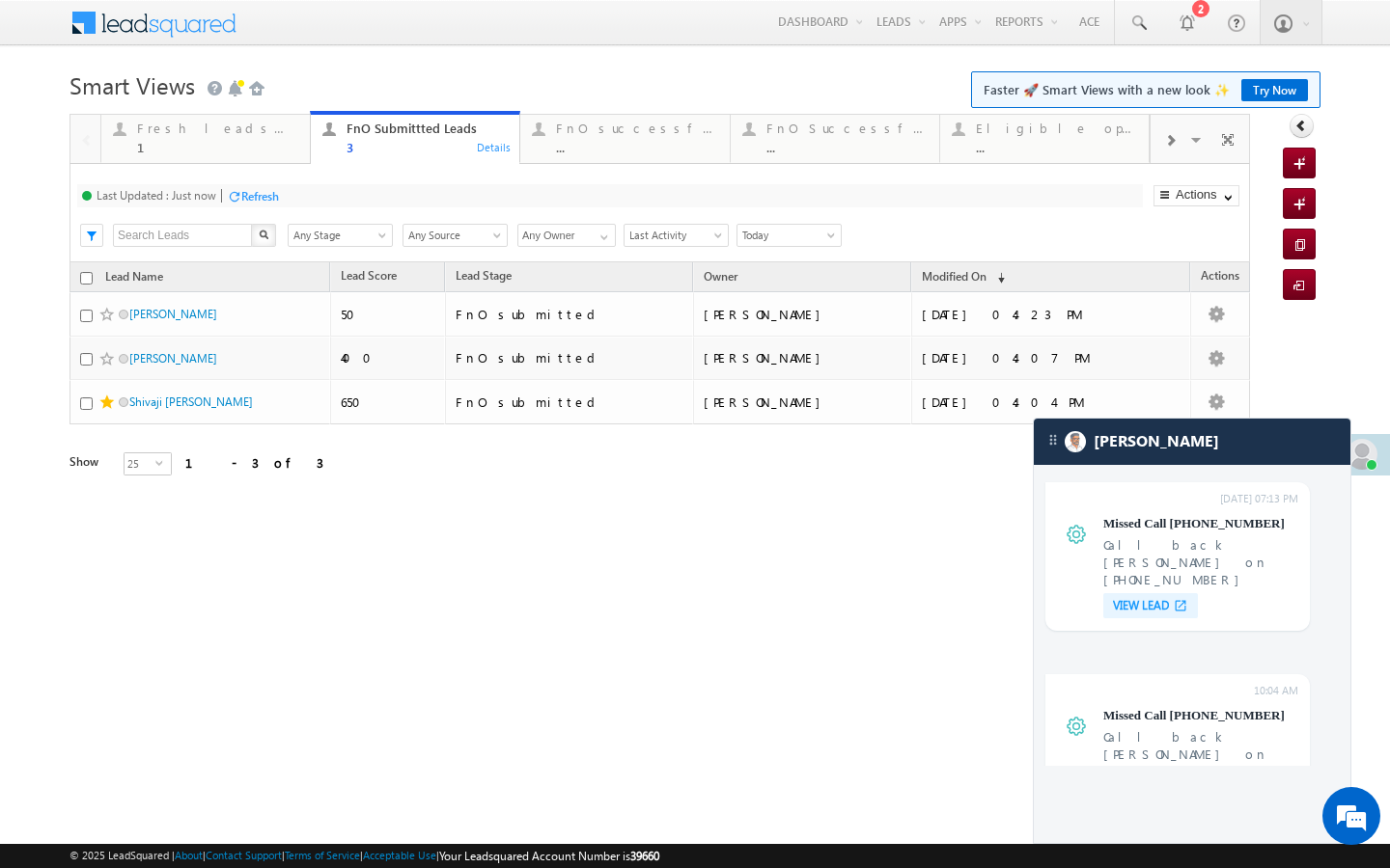
click at [566, 146] on div "..." at bounding box center [636, 147] width 161 height 14
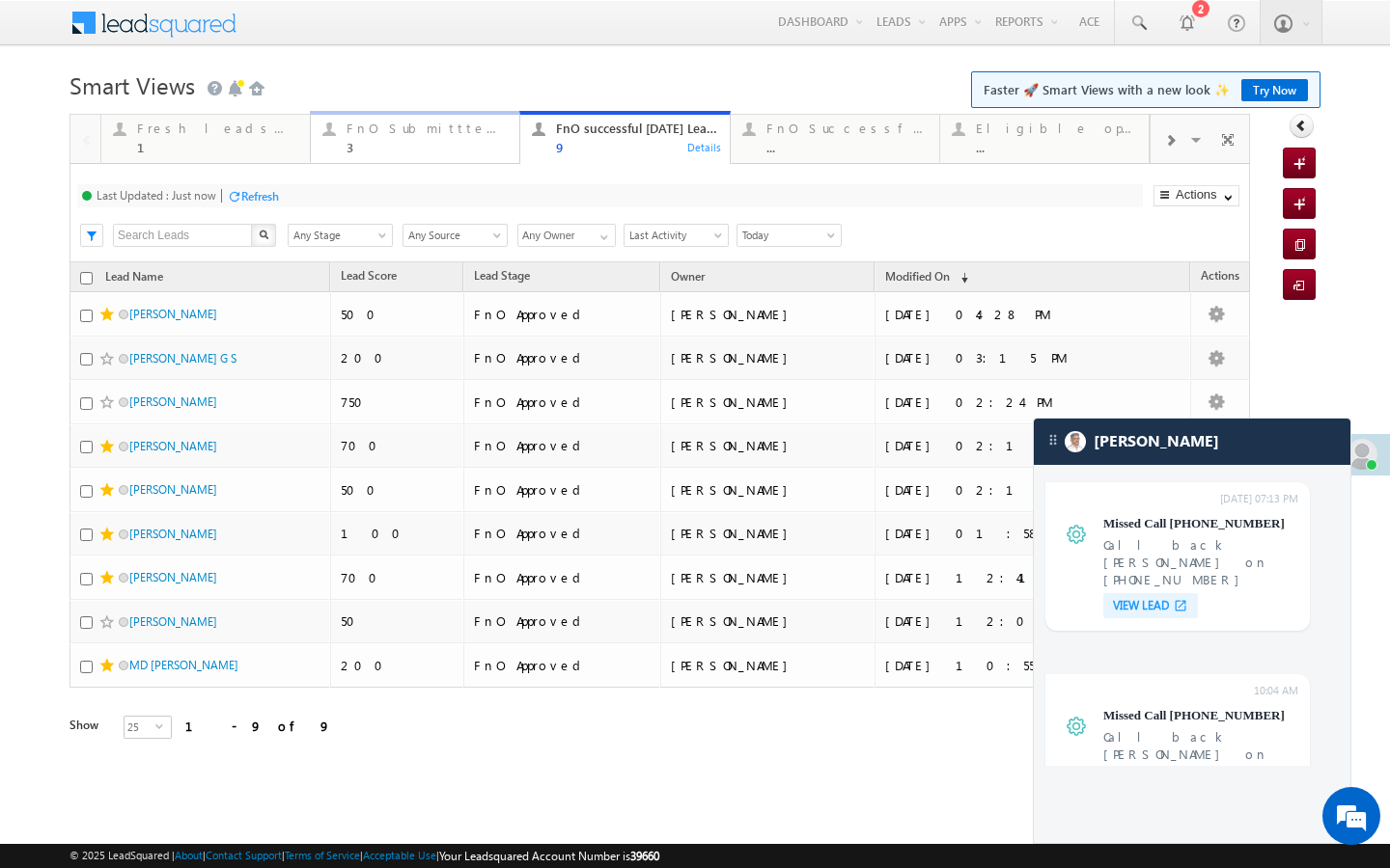
click at [365, 128] on div "FnO Submittted Leads" at bounding box center [427, 128] width 161 height 15
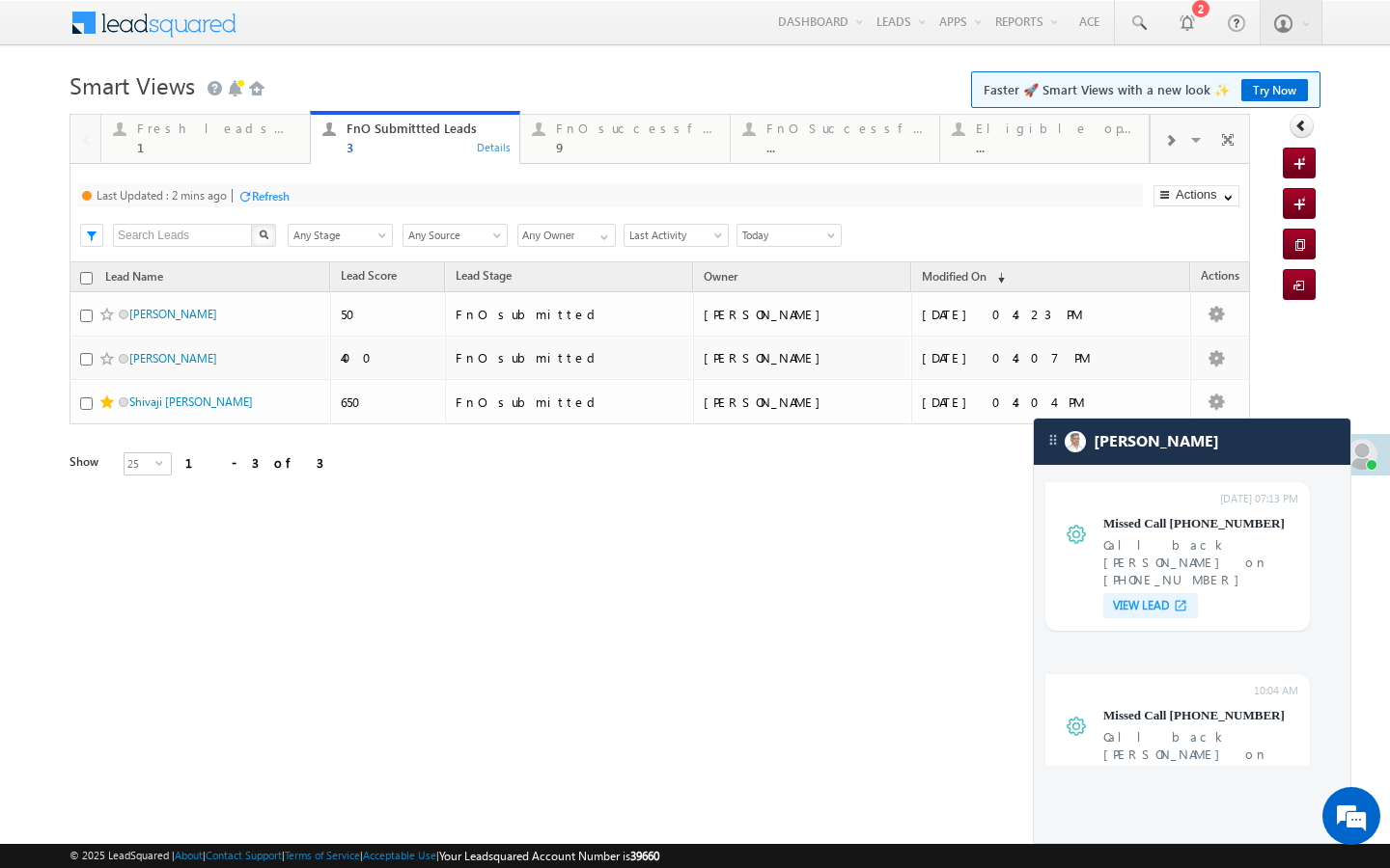
click at [274, 193] on div "Refresh" at bounding box center [271, 196] width 38 height 14
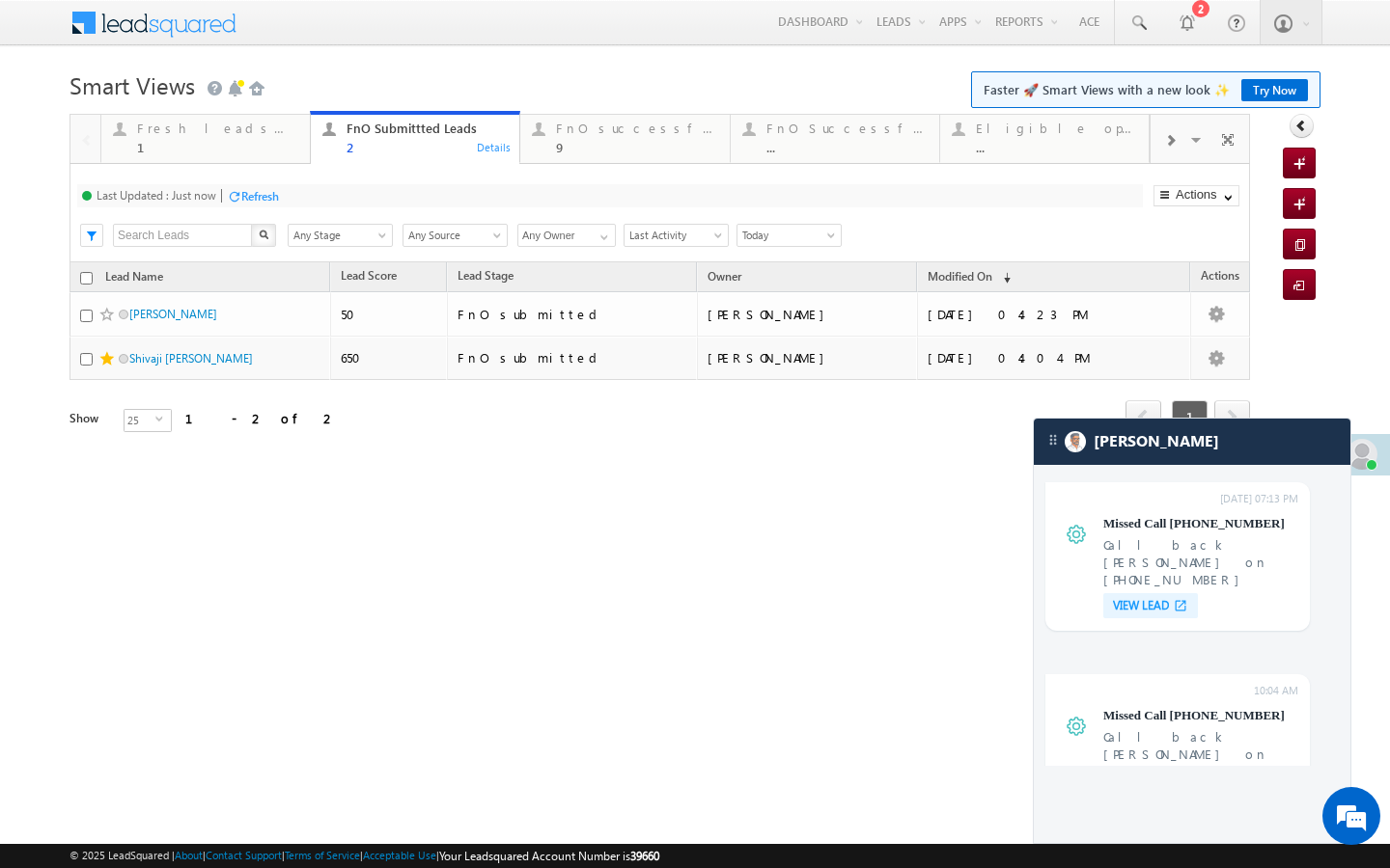
click at [506, 161] on link "FnO Submittted Leads 2 Details" at bounding box center [415, 138] width 211 height 54
click at [540, 149] on div "FnO successful [DATE] Leads 9 Details" at bounding box center [625, 136] width 205 height 38
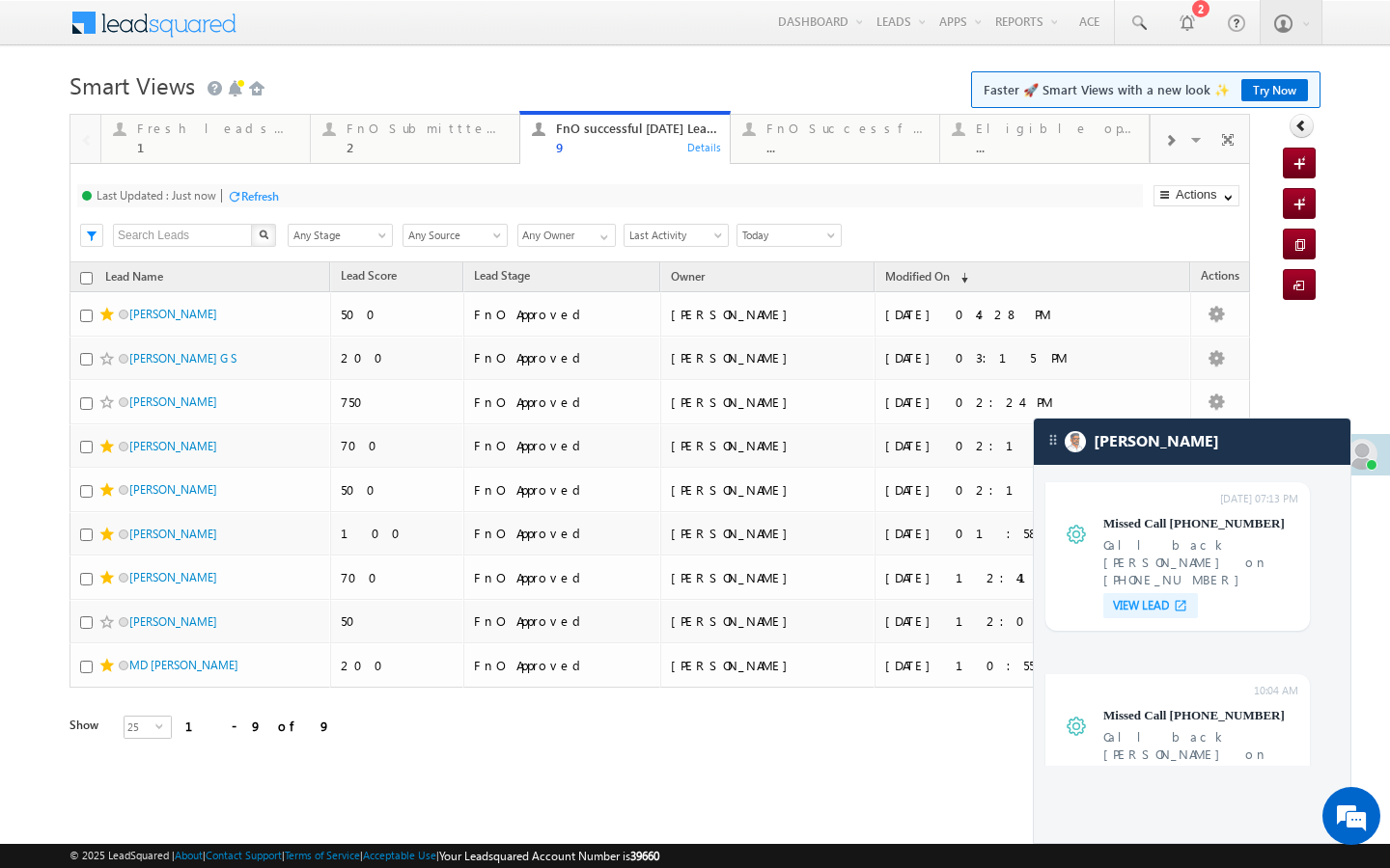
click at [252, 195] on div "Refresh" at bounding box center [260, 196] width 38 height 14
